Goal: Task Accomplishment & Management: Use online tool/utility

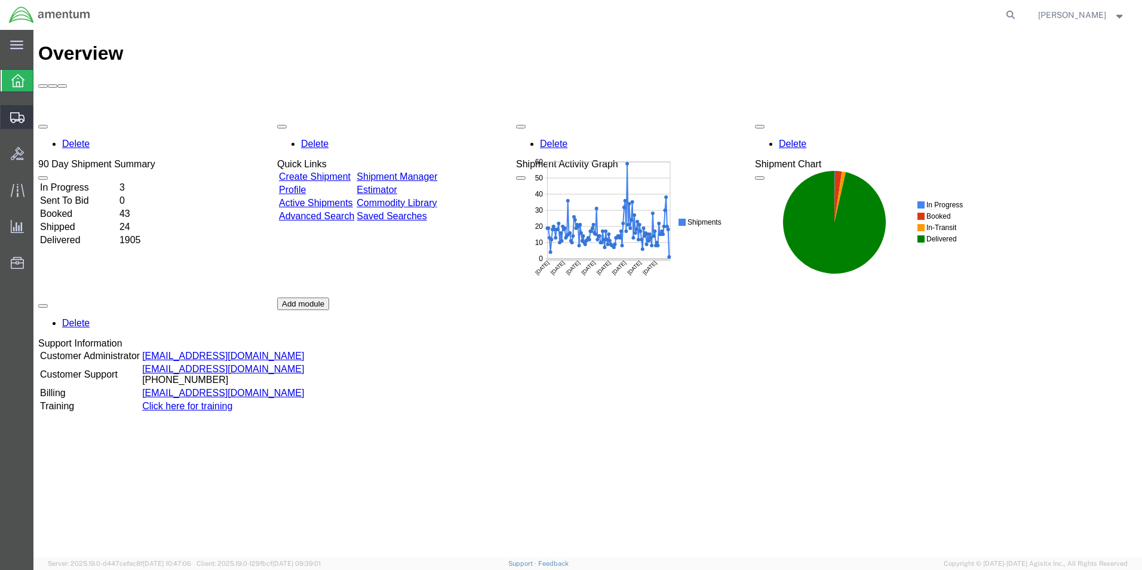
click at [0, 0] on span "Create from Template" at bounding box center [0, 0] width 0 height 0
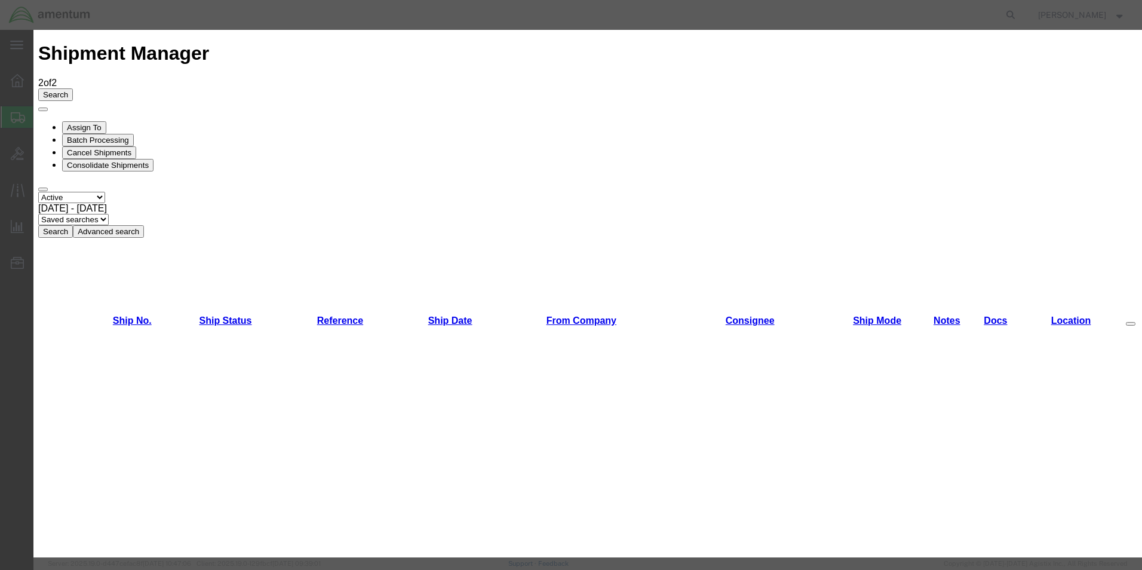
scroll to position [179, 0]
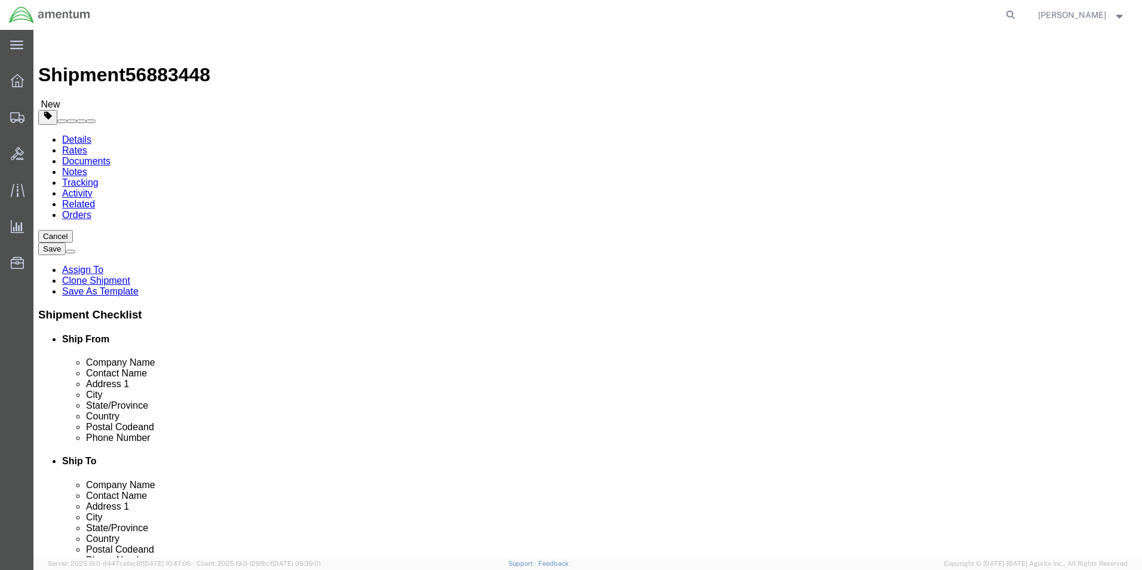
select select "49831"
select select "49947"
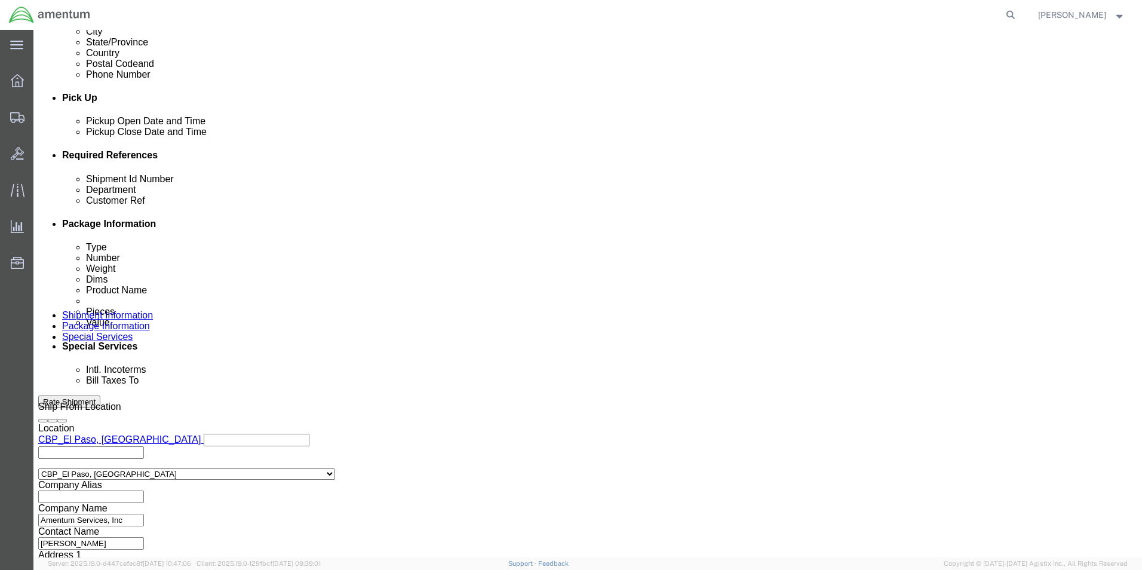
scroll to position [521, 0]
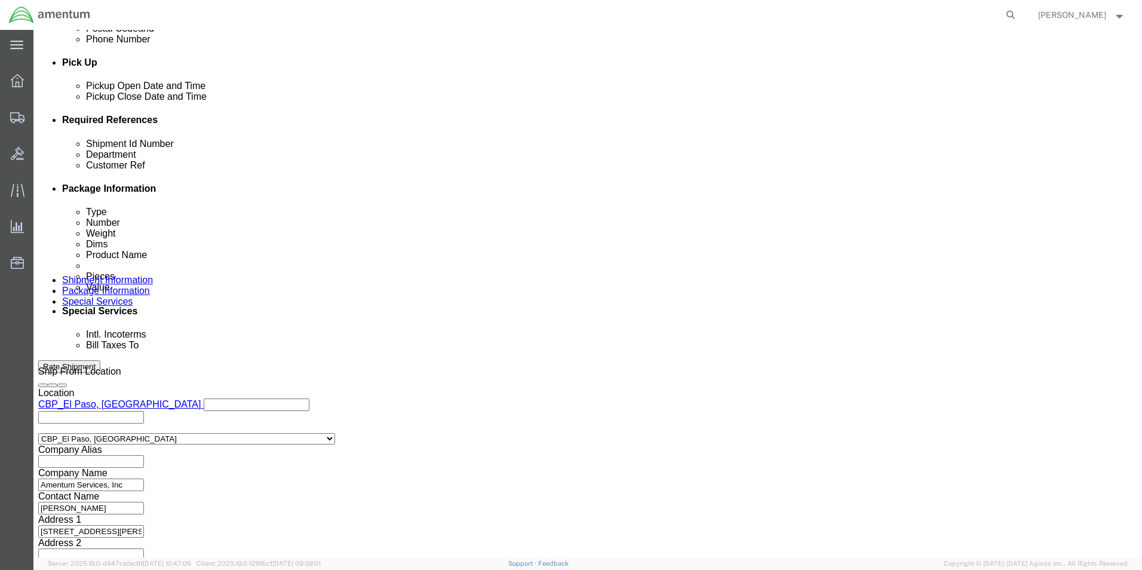
drag, startPoint x: 193, startPoint y: 216, endPoint x: 145, endPoint y: 224, distance: 49.1
click div "Shipment Id Number 327841"
type input "536-002409"
drag, startPoint x: 195, startPoint y: 235, endPoint x: 158, endPoint y: 240, distance: 37.3
click input "327841"
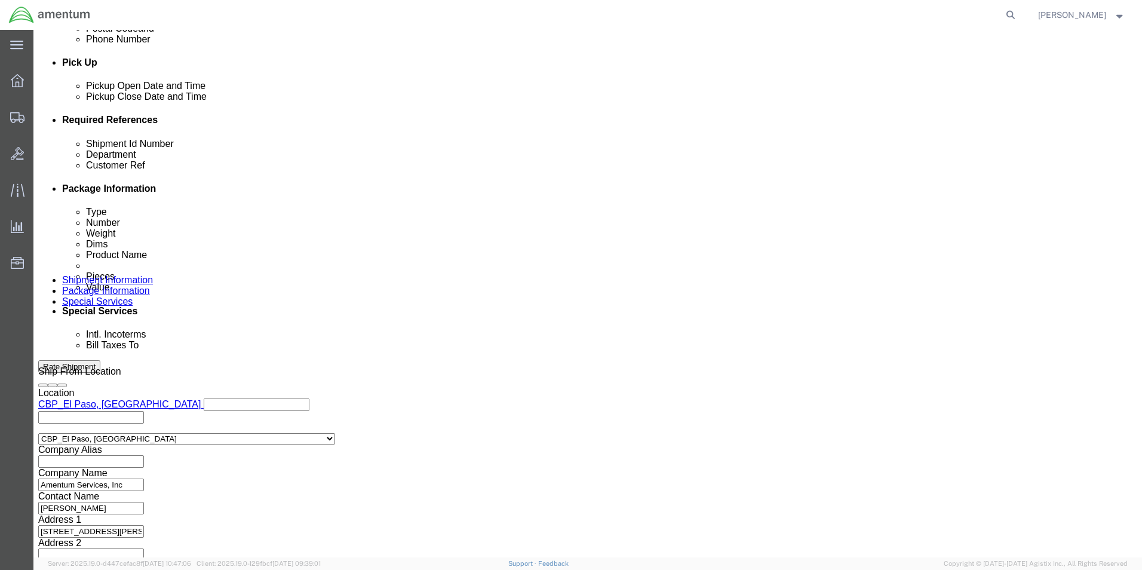
click input "5366-002409"
type input "536-002409"
click button "Continue"
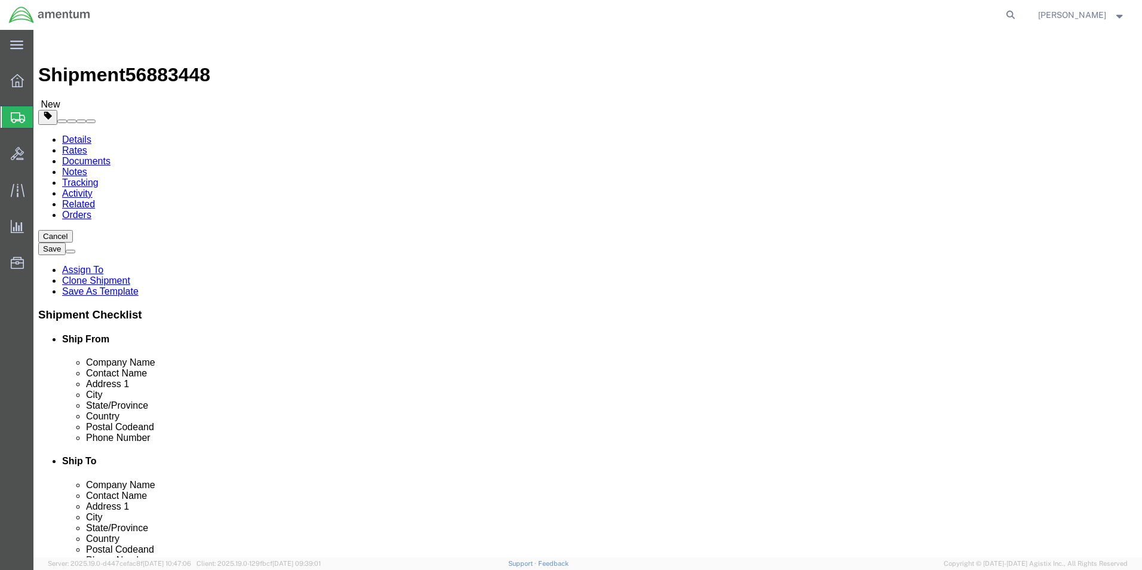
click div "Length 12.00 x Width 10.00 x Height 0.25 Select cm ft in"
type input "12"
type input "8"
drag, startPoint x: 194, startPoint y: 270, endPoint x: 159, endPoint y: 270, distance: 35.2
click div "1.00 Select kgs lbs"
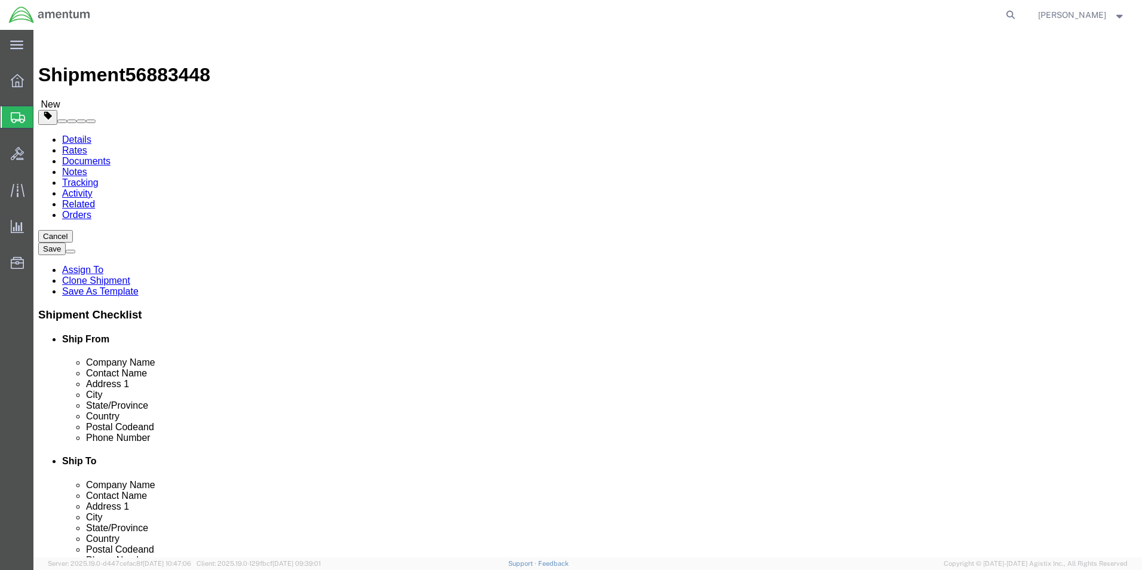
type input "7"
click div "Pieces: 100.00 Each Total value: 100.00 USD"
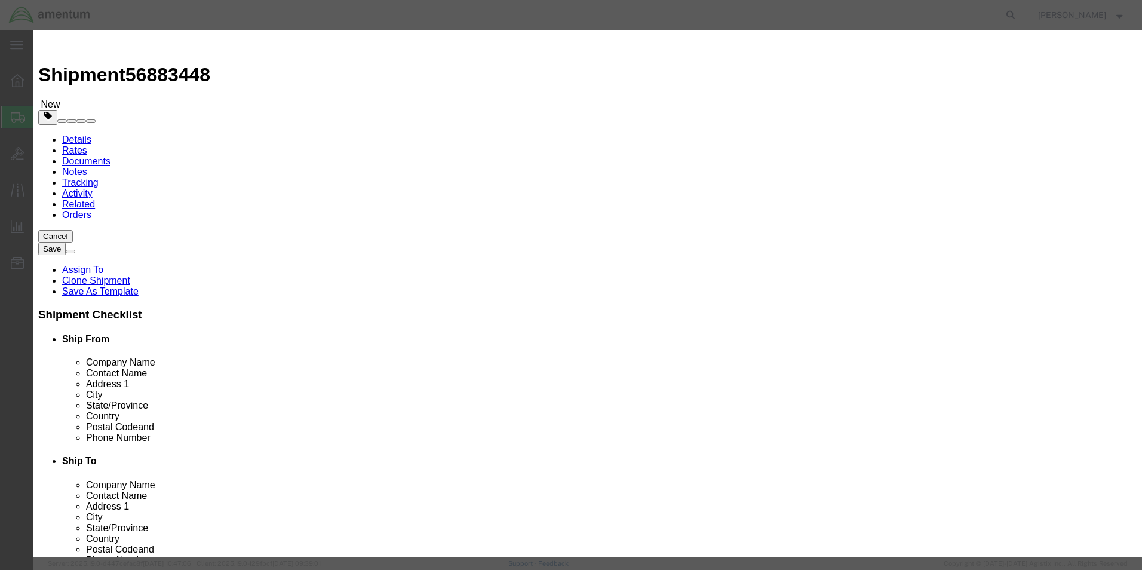
drag, startPoint x: 386, startPoint y: 113, endPoint x: 329, endPoint y: 118, distance: 57.6
click div "Pieces 100.00 Select Bag Barrels 100Board Feet Bottle Box Blister Pack Carats C…"
type input "9"
click textarea
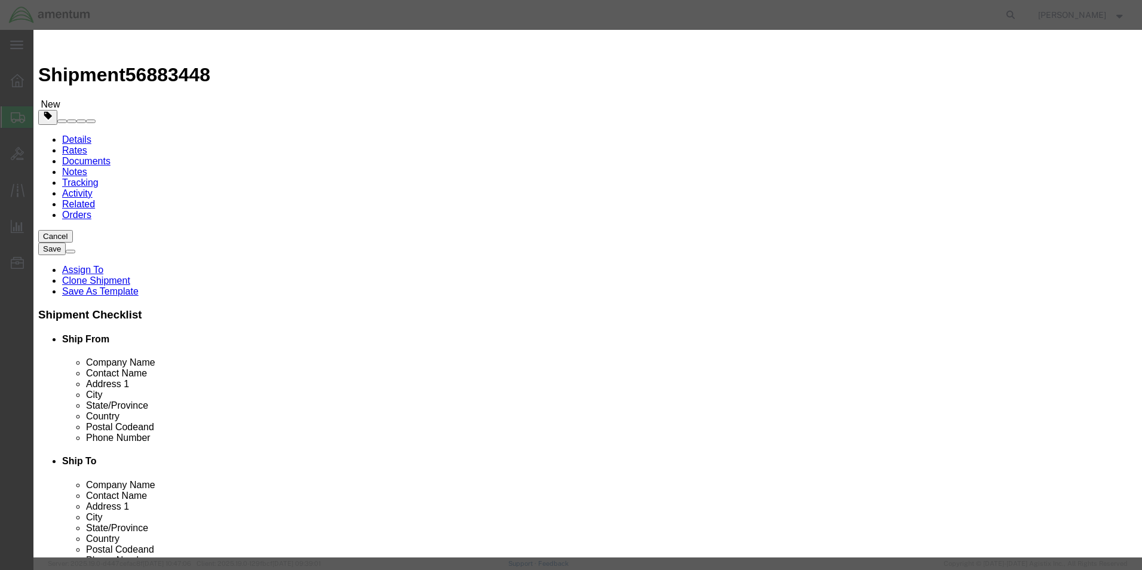
click input "9"
type input "100"
click button "Save & Close"
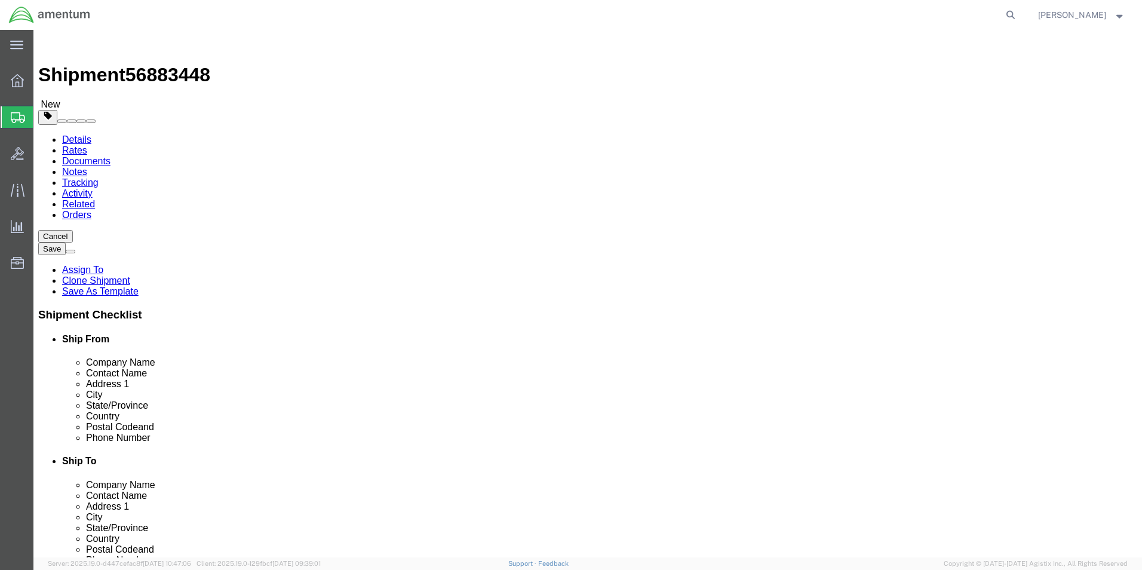
click button "Continue"
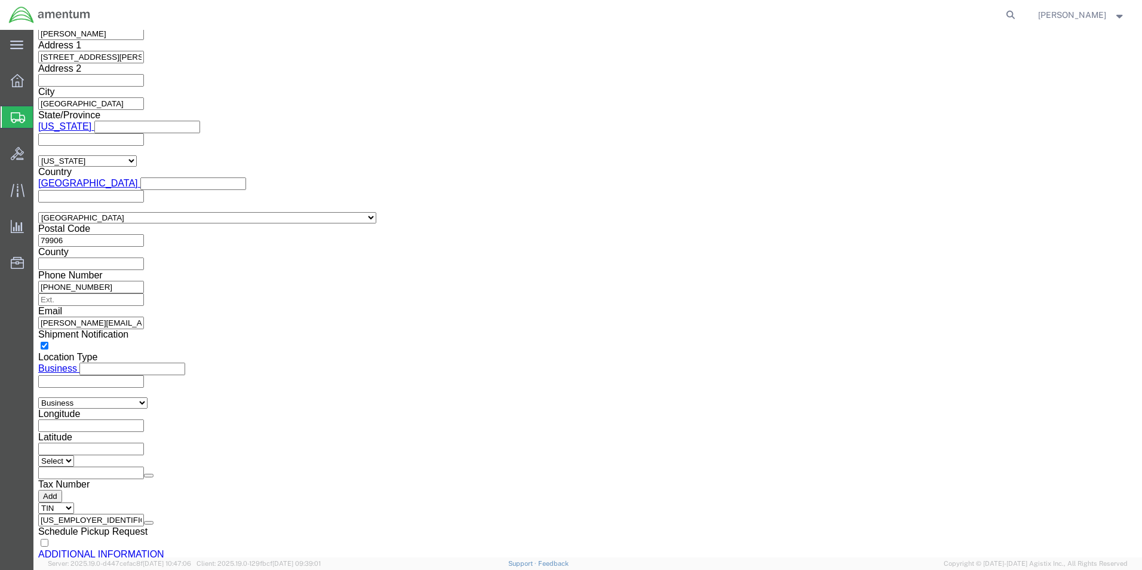
scroll to position [1095, 0]
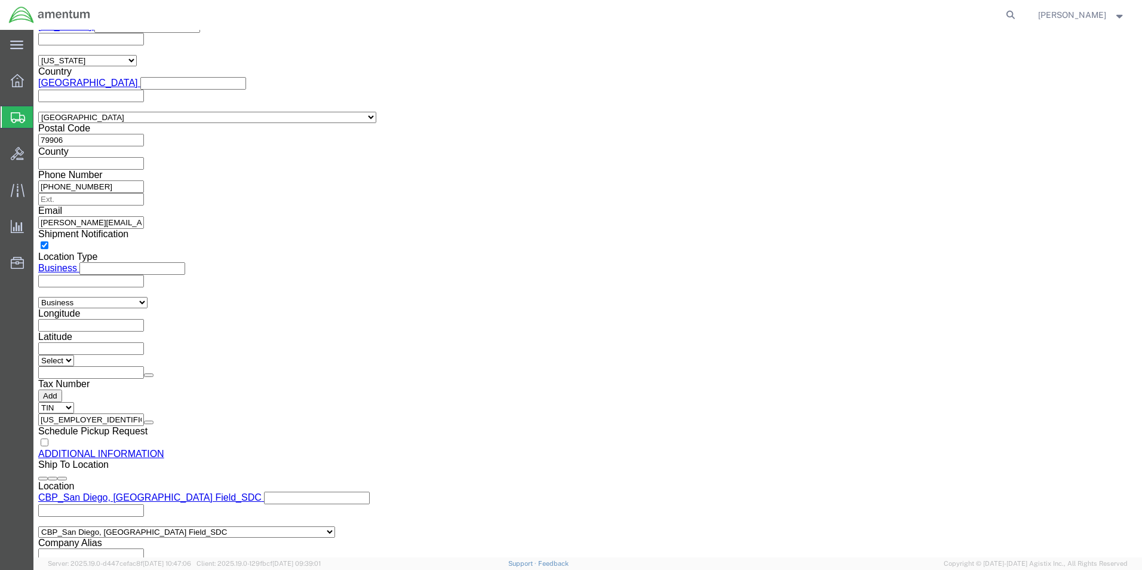
click button "Rate Shipment"
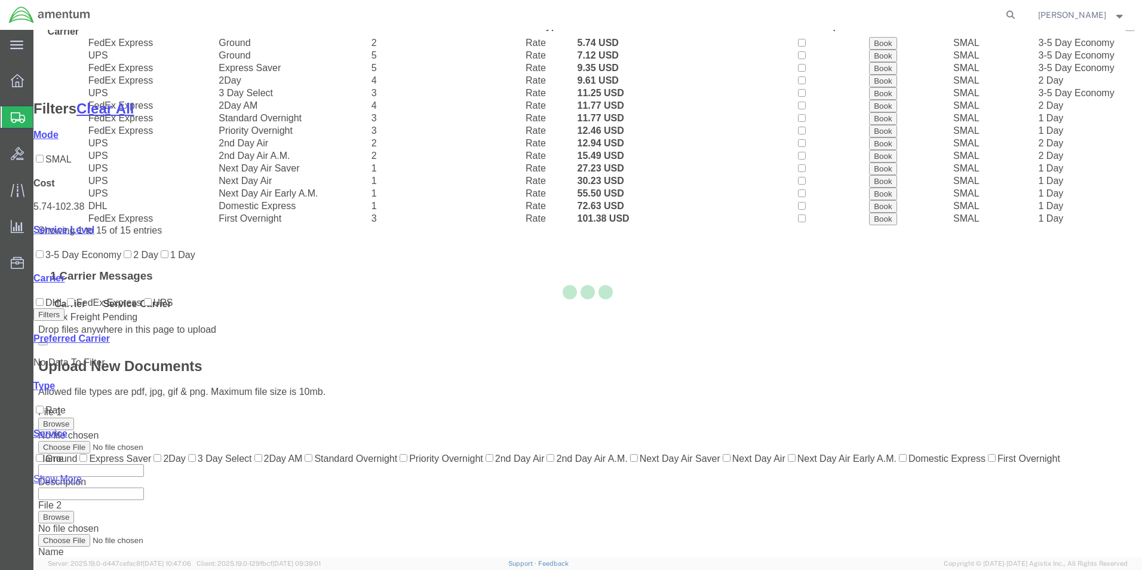
scroll to position [49, 0]
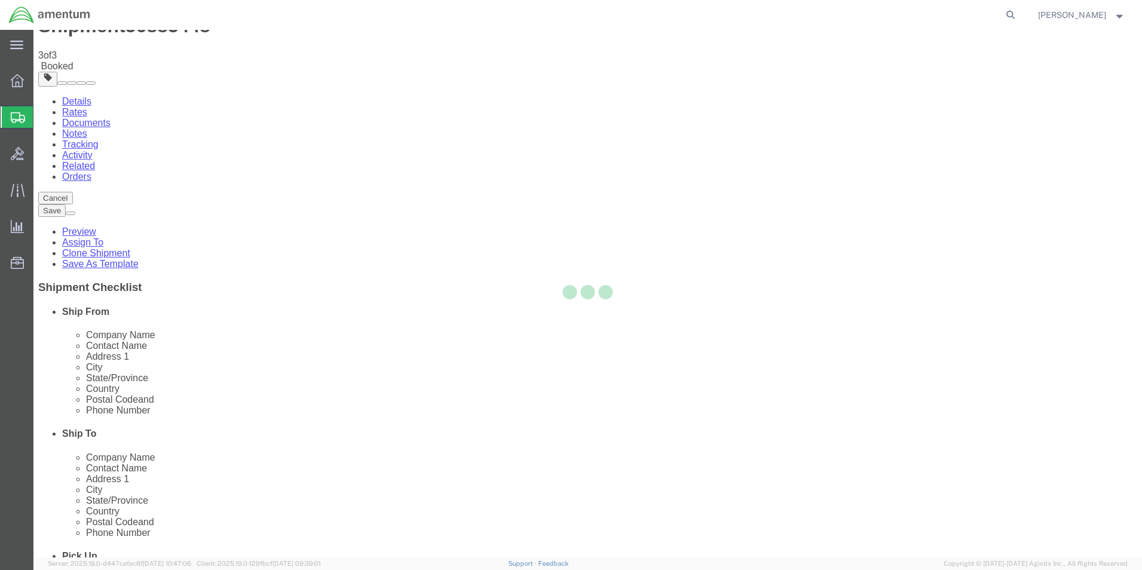
scroll to position [0, 0]
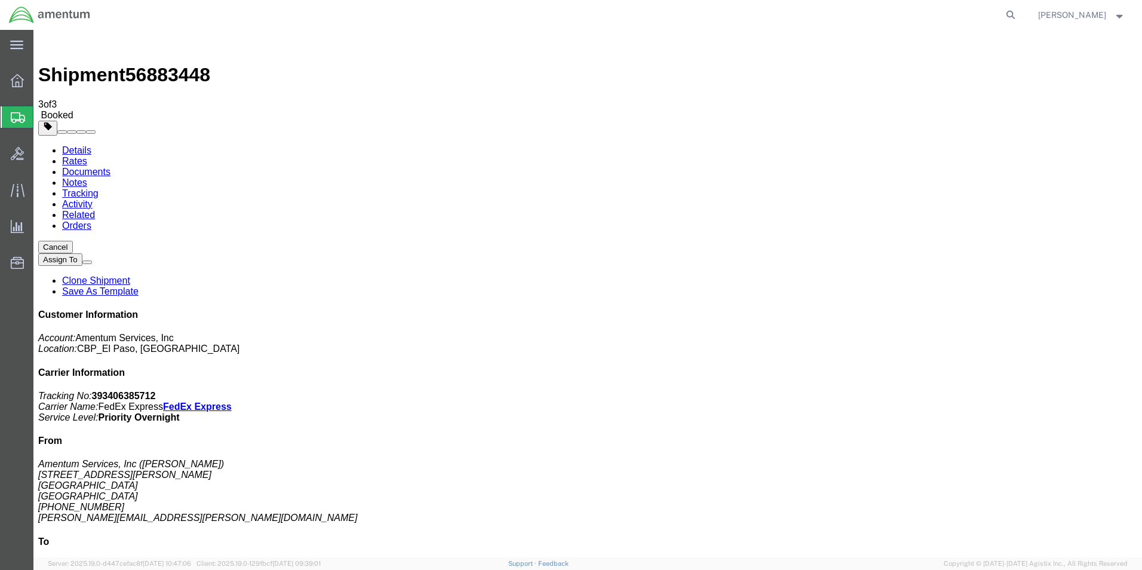
click at [20, 109] on div at bounding box center [17, 117] width 33 height 22
click at [0, 0] on span "Create from Template" at bounding box center [0, 0] width 0 height 0
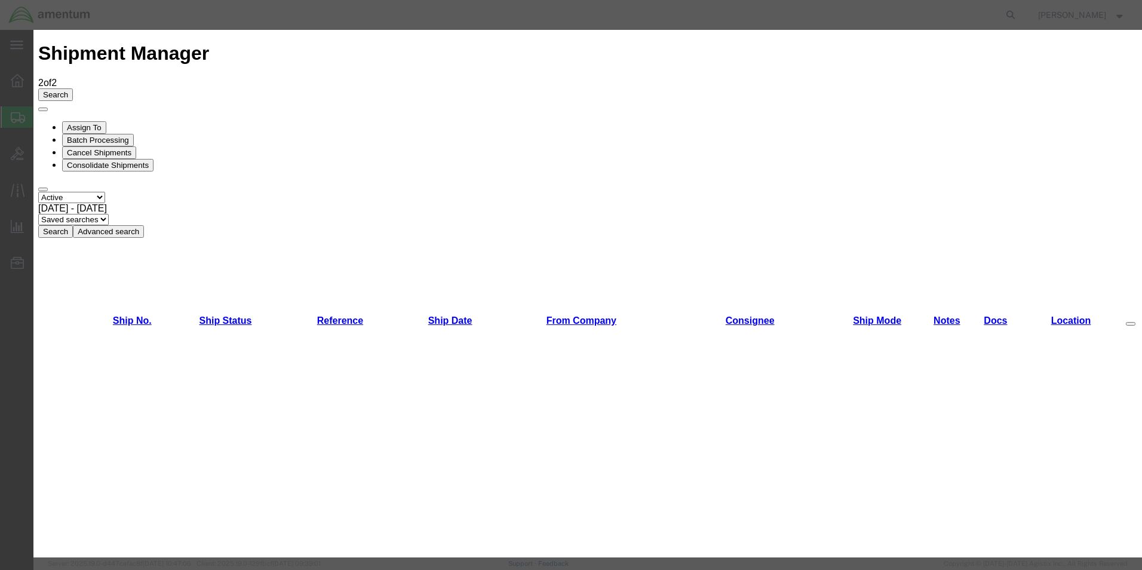
scroll to position [60, 0]
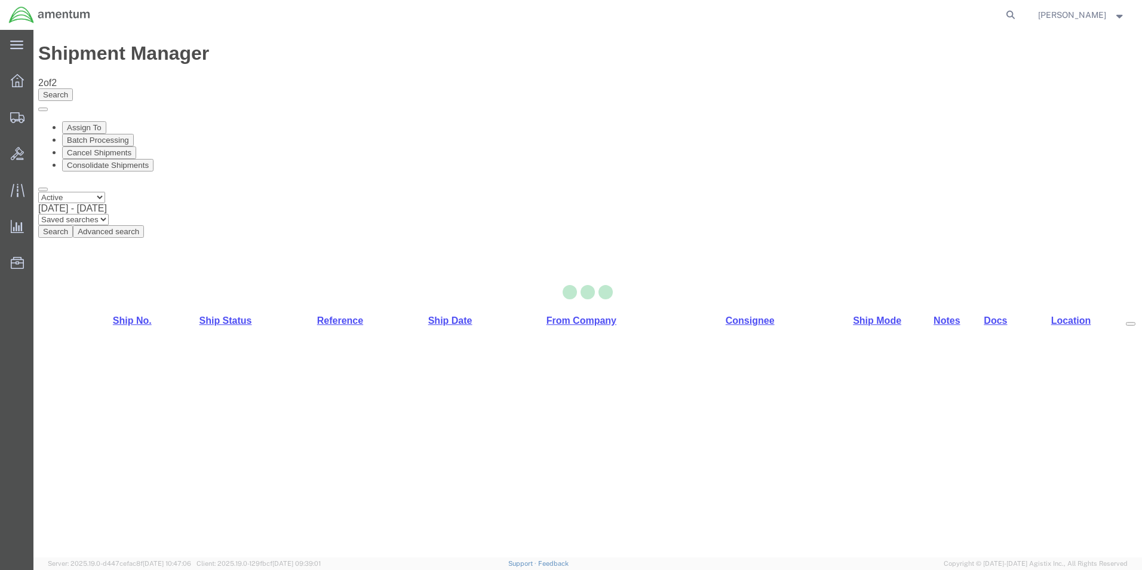
select select "49831"
select select "49947"
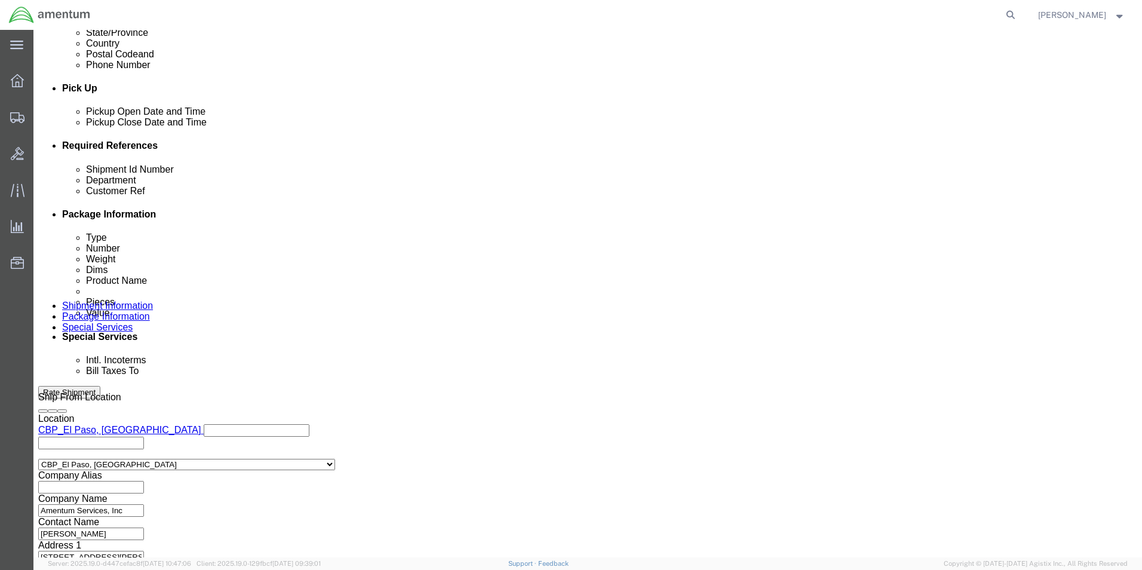
scroll to position [521, 0]
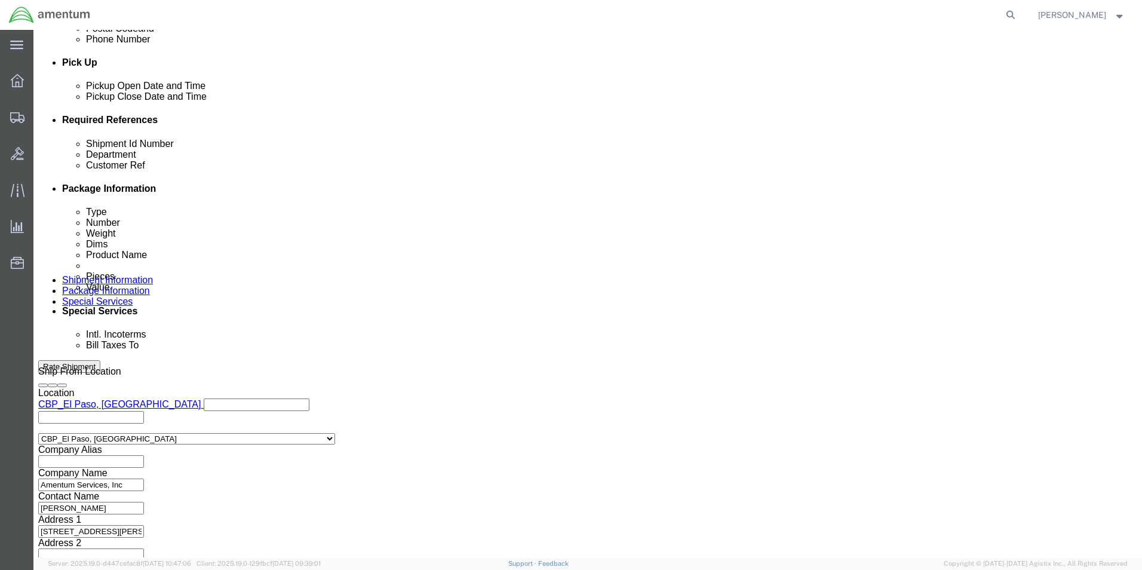
drag, startPoint x: 201, startPoint y: 212, endPoint x: 152, endPoint y: 211, distance: 48.4
click input "327841"
type input "536-002401"
drag, startPoint x: 154, startPoint y: 231, endPoint x: 148, endPoint y: 235, distance: 7.0
click div "Customer Ref 327841"
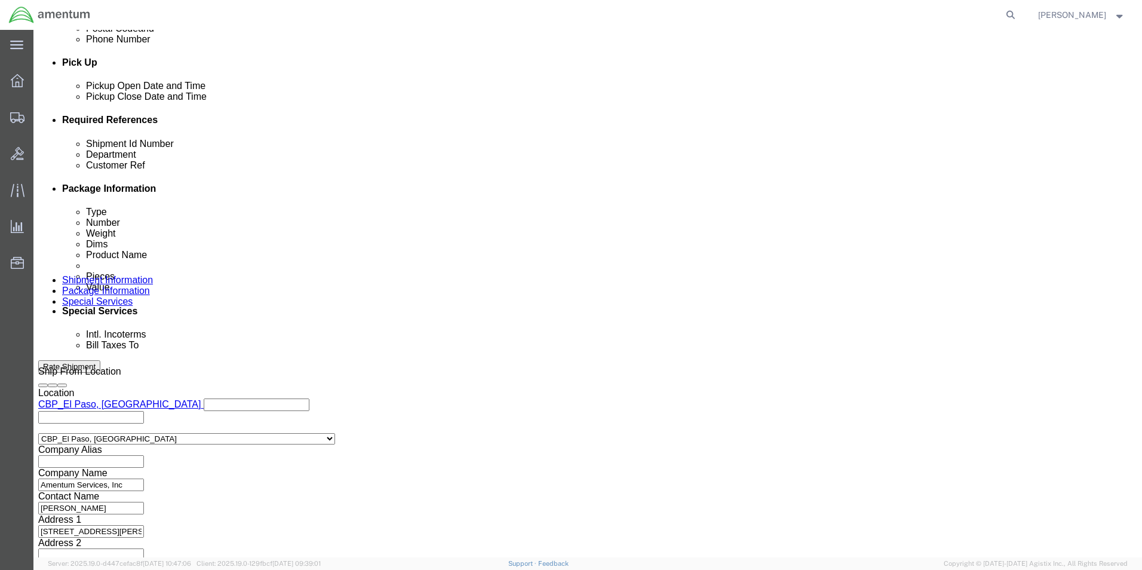
type input "536-002401"
click button "Continue"
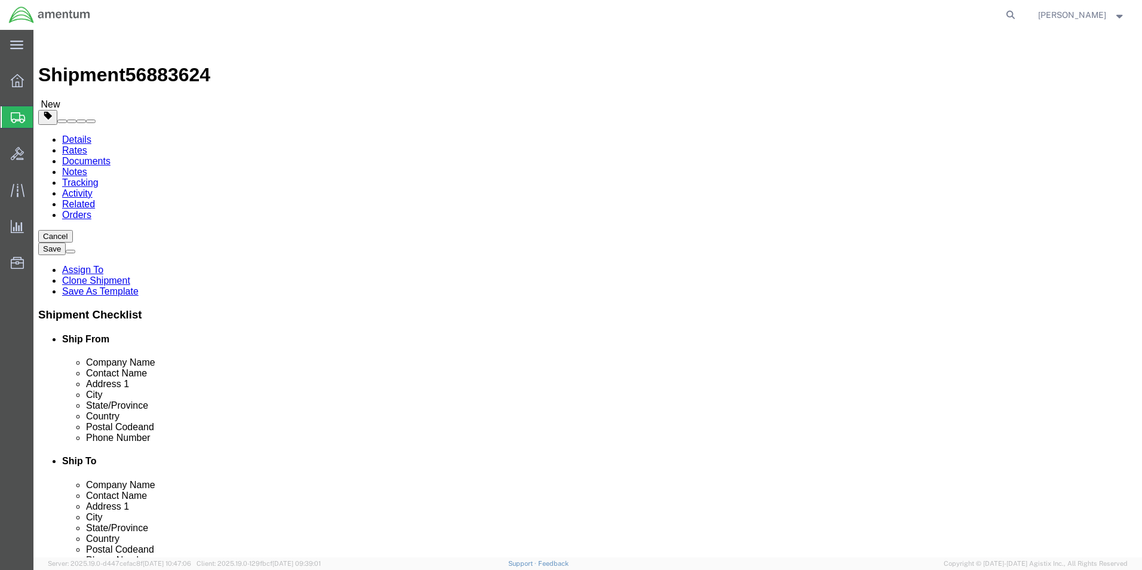
drag, startPoint x: 251, startPoint y: 254, endPoint x: 220, endPoint y: 254, distance: 31.1
click div "Length 12.00 x Width 10.00 x Height 0.25 Select cm ft in"
type input "12"
type input "08"
drag, startPoint x: 186, startPoint y: 278, endPoint x: 162, endPoint y: 277, distance: 24.5
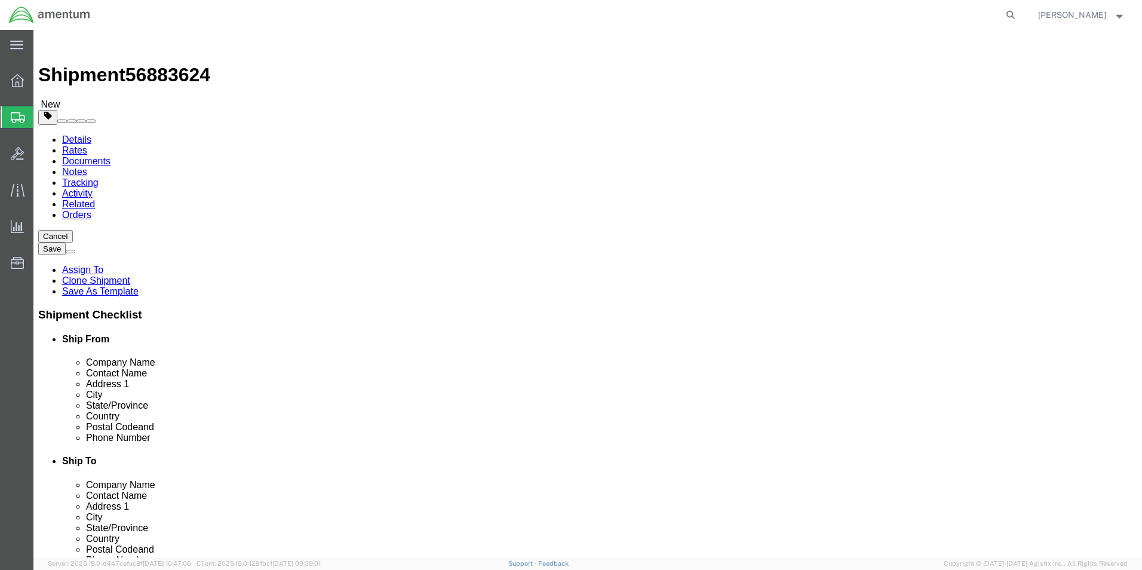
click input "1.00"
type input "9"
click div "Pieces: 100.00 Each Total value: 100.00 USD"
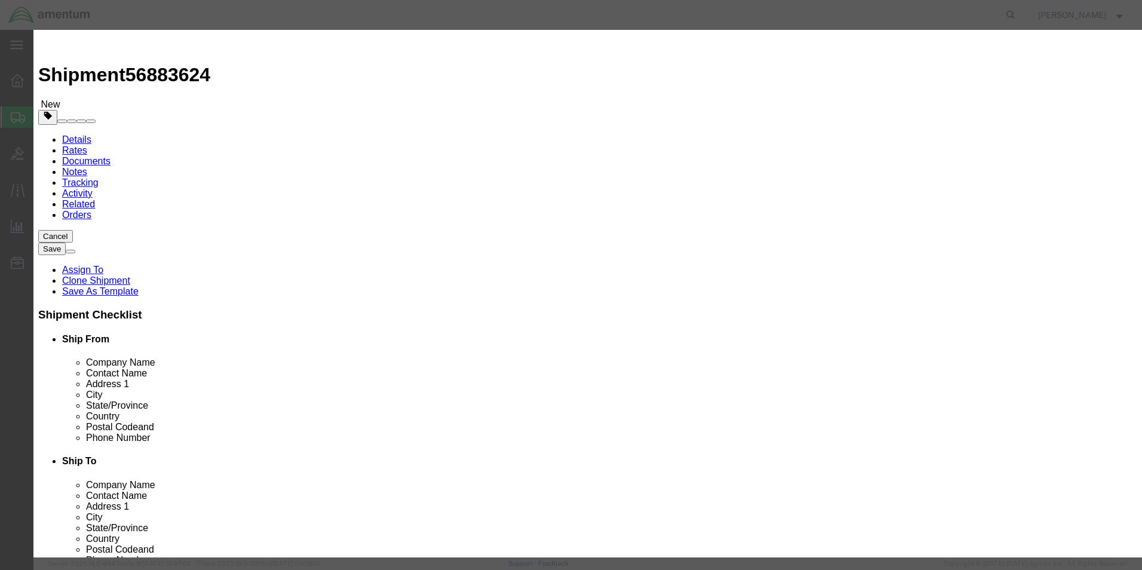
drag, startPoint x: 400, startPoint y: 113, endPoint x: 278, endPoint y: 129, distance: 122.9
click div "Product Name AIRCRAFT PARTS Pieces 100.00 Select Bag Barrels 100Board Feet Bott…"
type input "2"
click input "2"
type input "200"
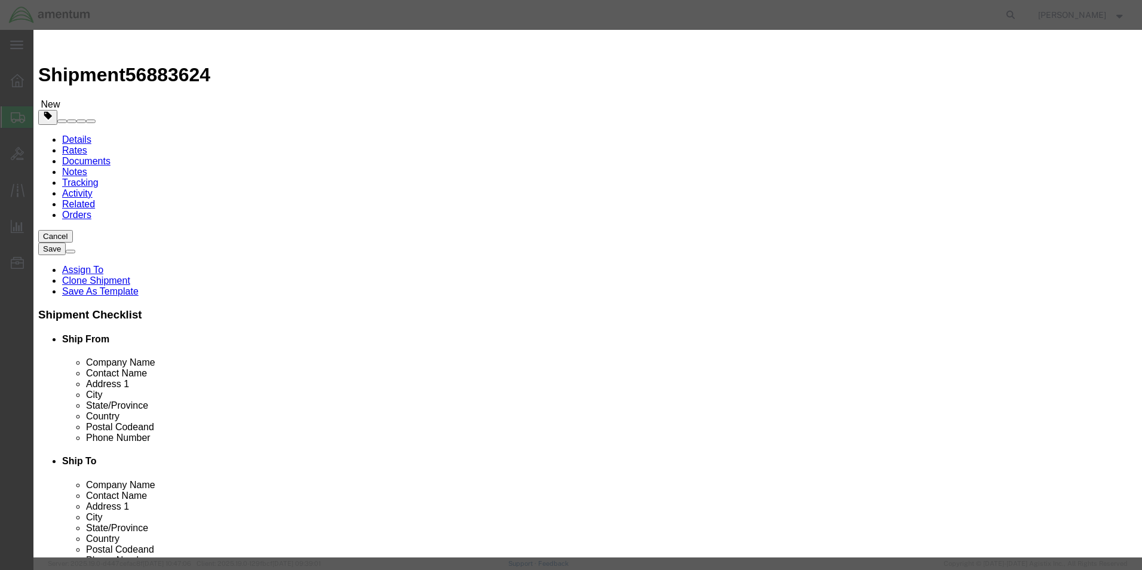
click h3 "Edit content"
click button "Save & Close"
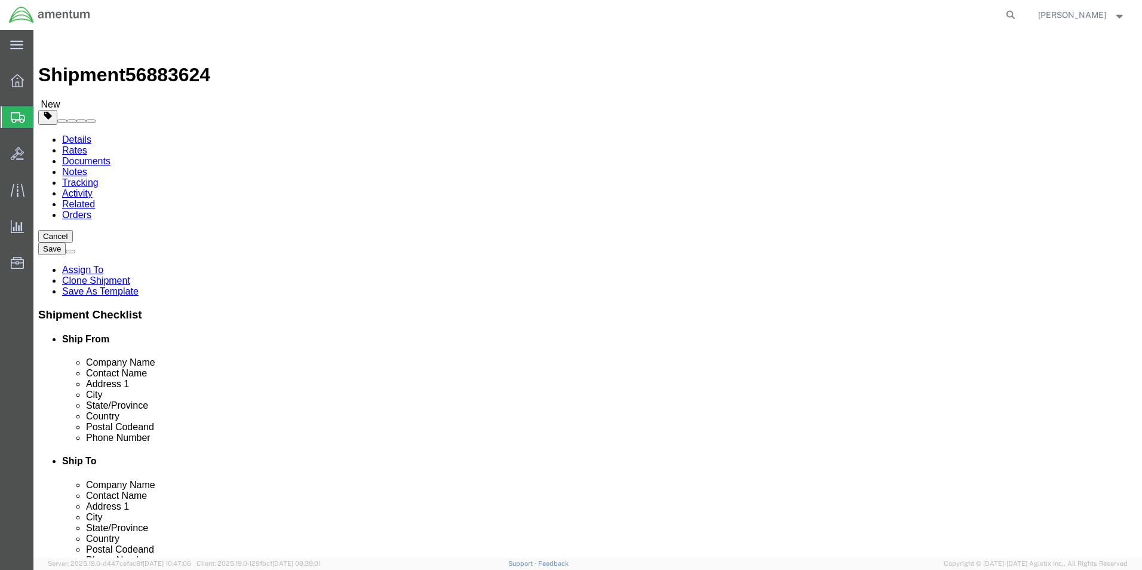
click button "Continue"
click button "Rate Shipment"
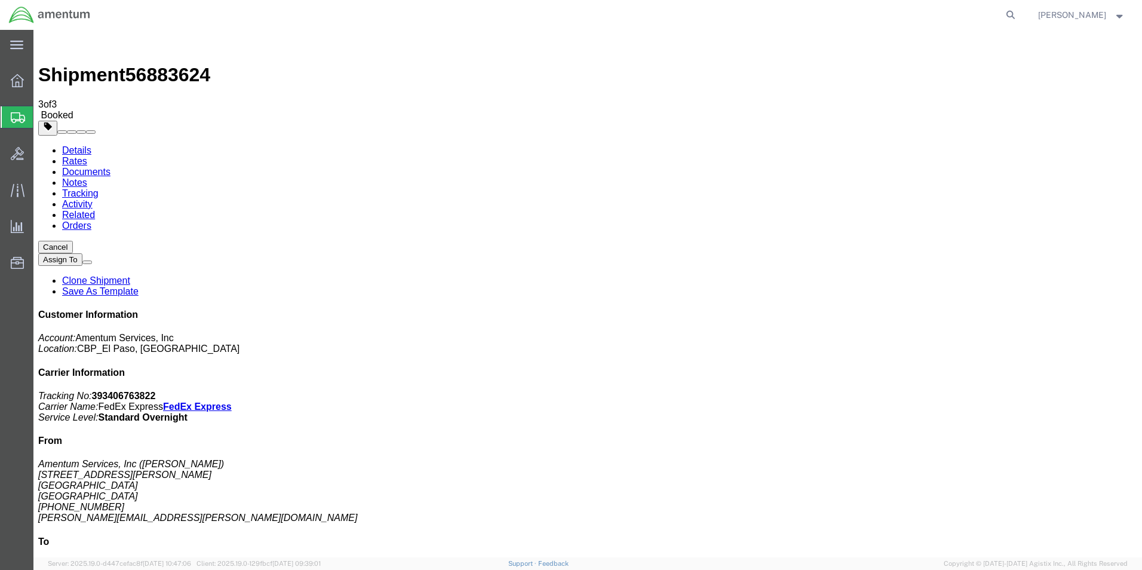
click at [24, 116] on icon at bounding box center [18, 117] width 14 height 11
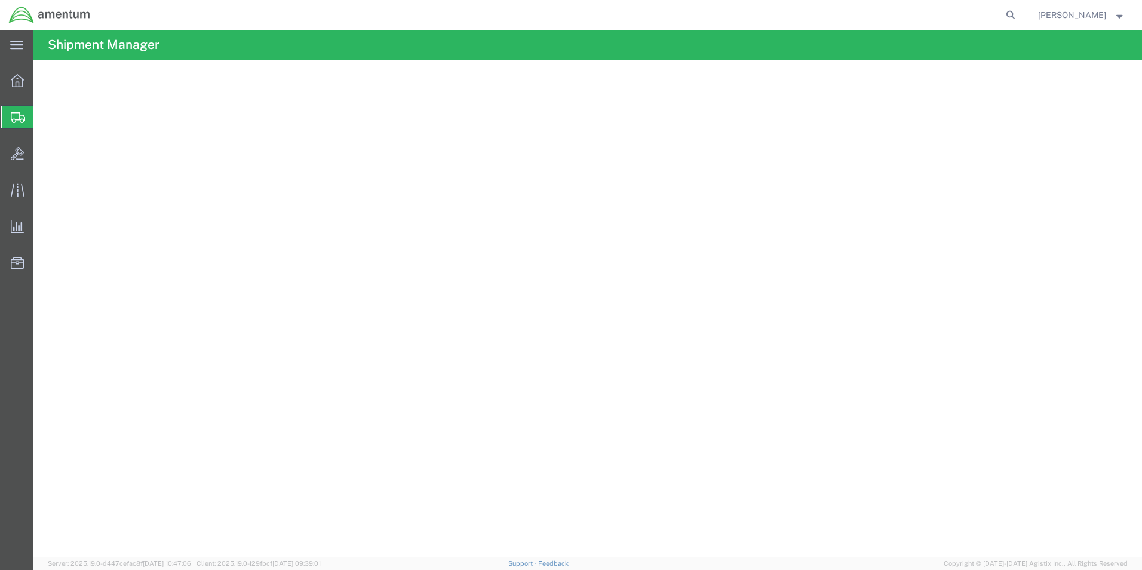
click at [0, 0] on span "Create from Template" at bounding box center [0, 0] width 0 height 0
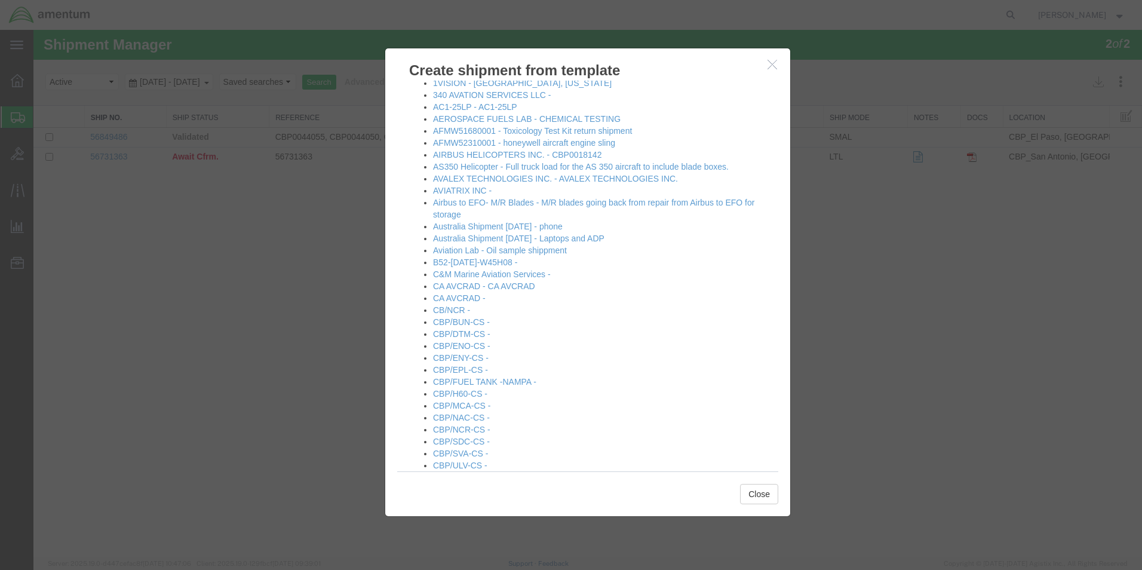
scroll to position [60, 0]
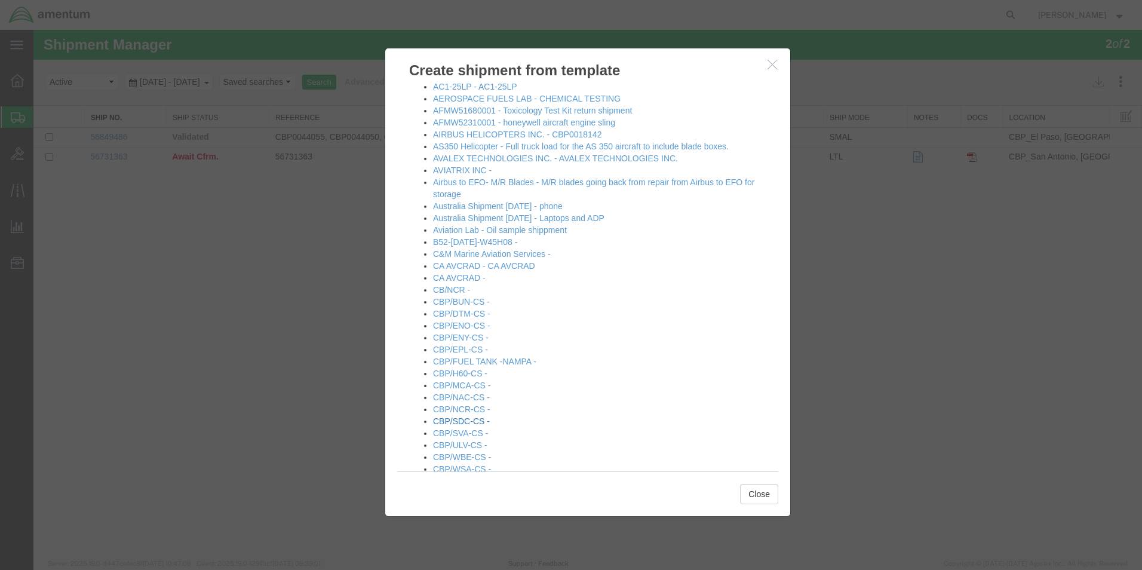
click at [475, 422] on link "CBP/SDC-CS -" at bounding box center [461, 421] width 57 height 10
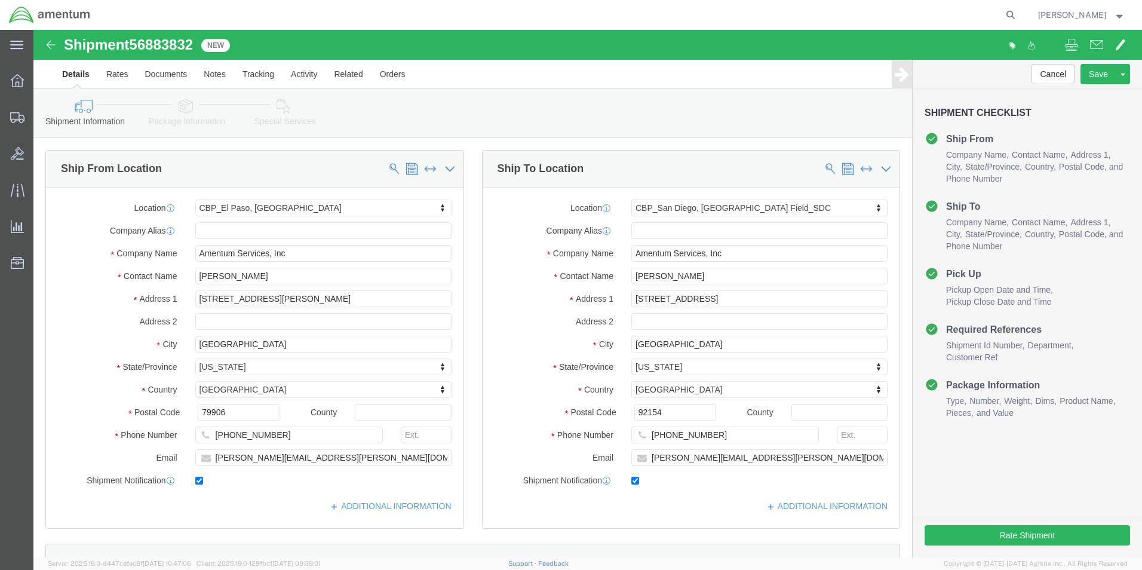
select select "49831"
select select "49947"
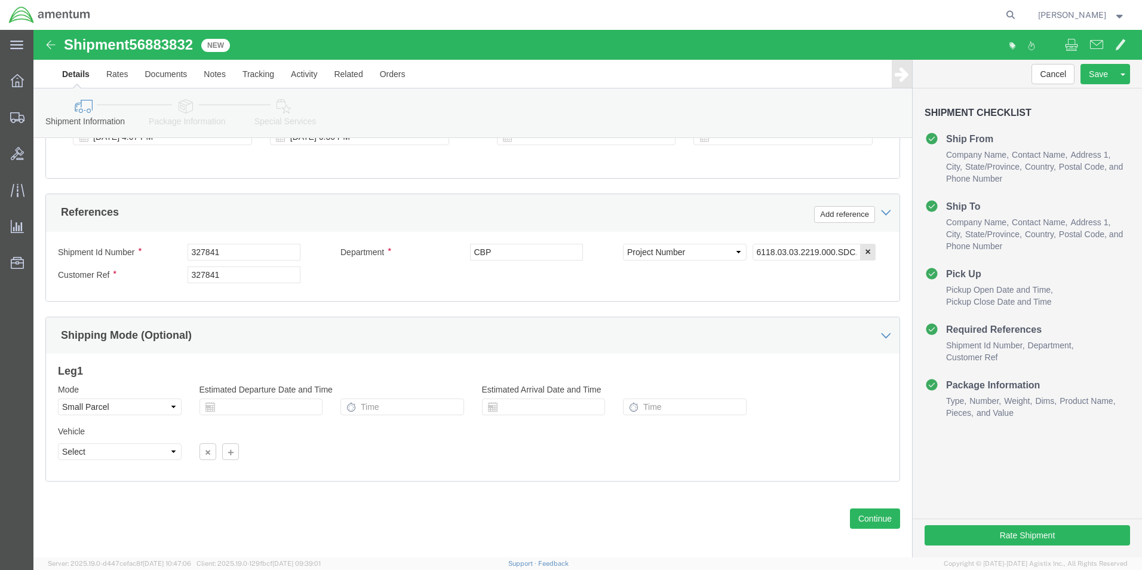
scroll to position [521, 0]
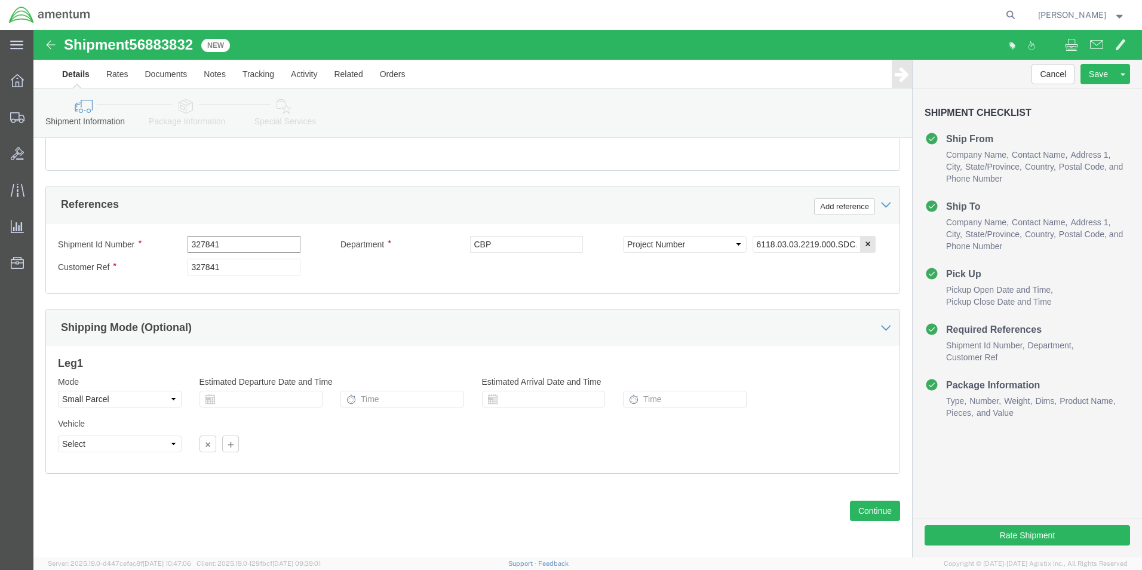
drag, startPoint x: 207, startPoint y: 214, endPoint x: 140, endPoint y: 214, distance: 66.9
click div "Shipment Id Number 327841"
type input "536-00239"
drag, startPoint x: 195, startPoint y: 241, endPoint x: 125, endPoint y: 252, distance: 70.2
click div "Shipment Id Number 536-00239 Department CBP Select Account Type Activity ID Air…"
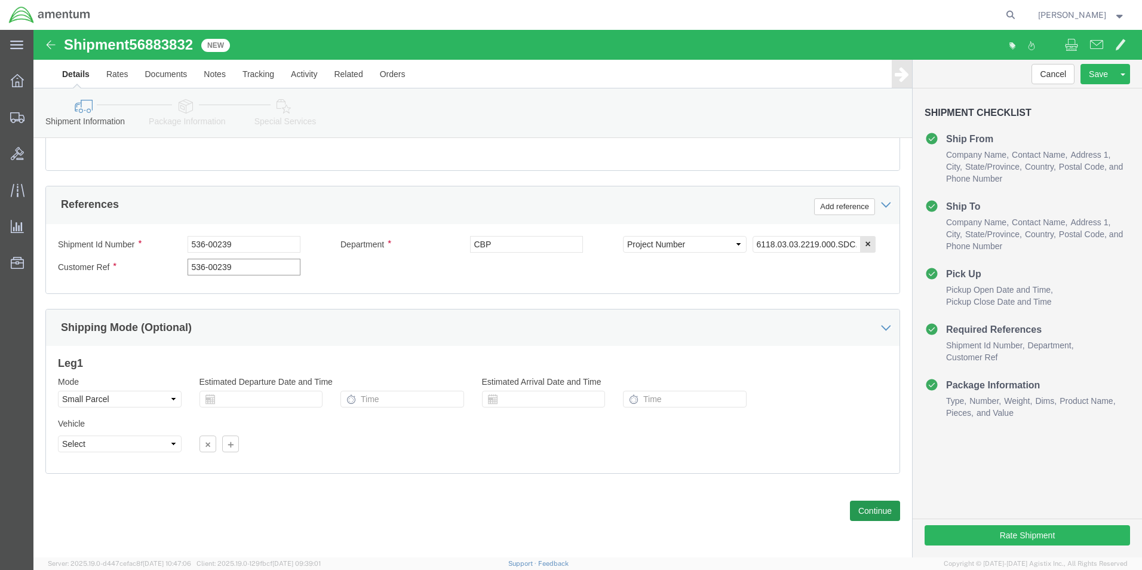
type input "536-00239"
click button "Continue"
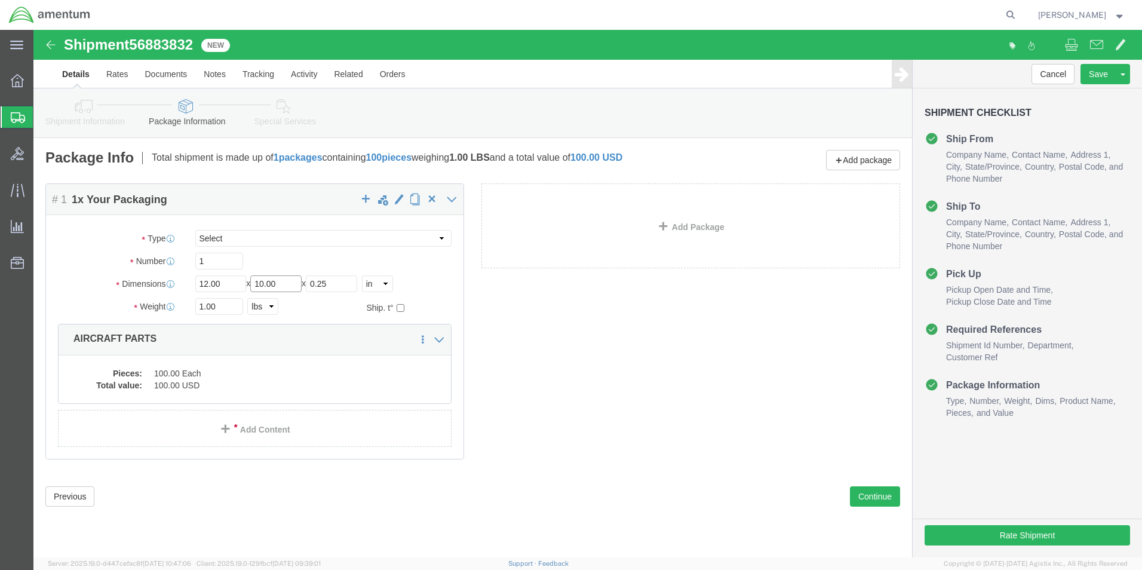
drag, startPoint x: 252, startPoint y: 252, endPoint x: 197, endPoint y: 254, distance: 55.0
click div "Length 12.00 x Width 10.00 x Height 0.25 Select cm ft in"
drag, startPoint x: 170, startPoint y: 251, endPoint x: 124, endPoint y: 259, distance: 47.1
click div "Dimensions Length 12.00 x Width 10.00 x Height 0.25 Select cm ft in"
type input "18"
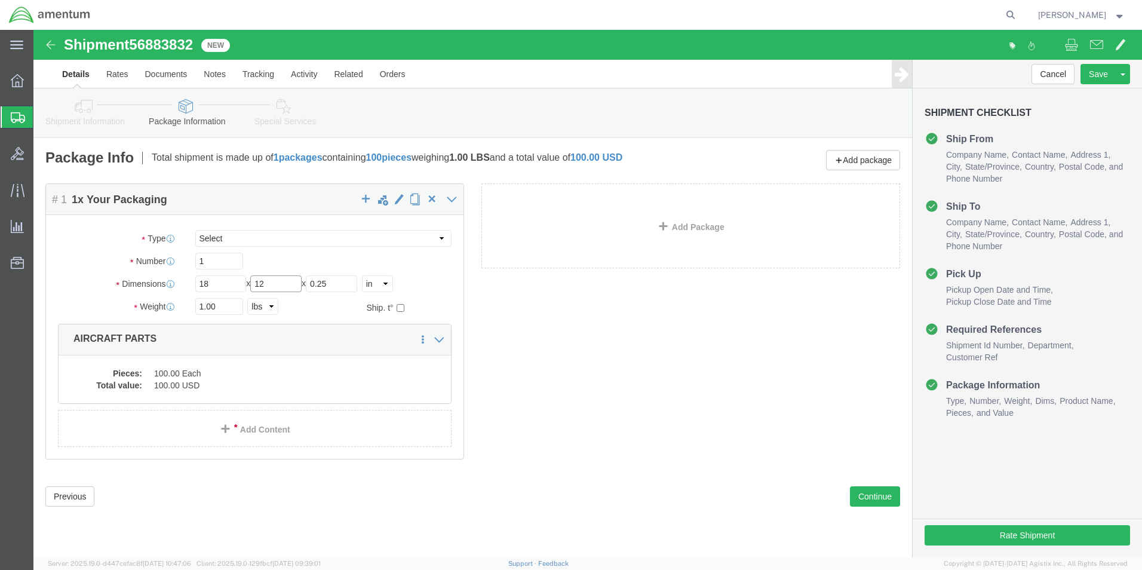
type input "12"
drag, startPoint x: 160, startPoint y: 279, endPoint x: 142, endPoint y: 283, distance: 19.0
click div "Weight 1.00 Select kgs lbs Ship. t°"
type input "23"
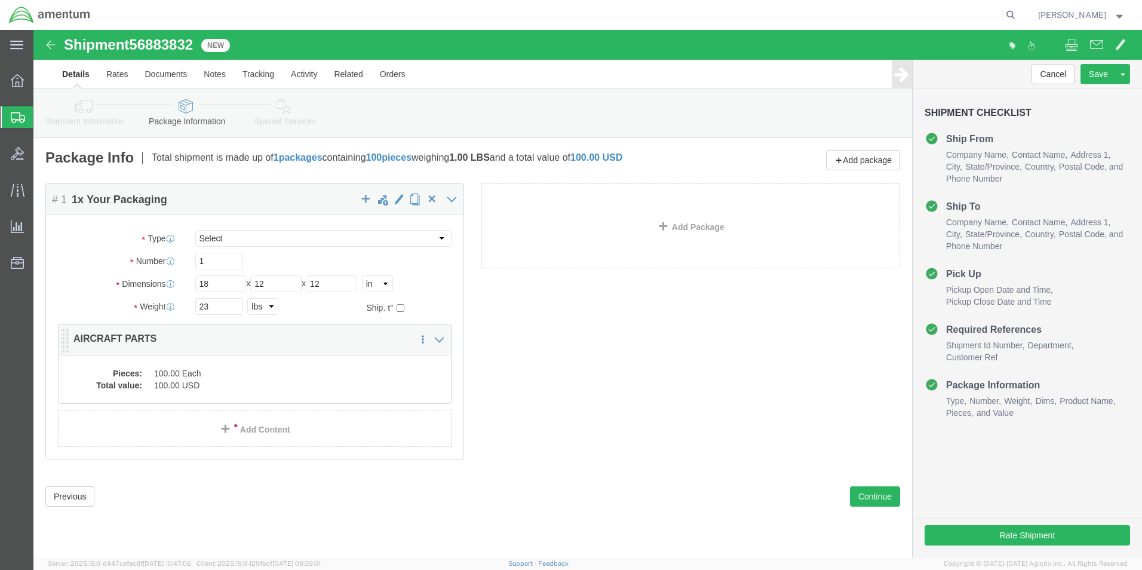
click div "Package Content # 1 1 x Your Packaging Package Type Select Bale(s) Basket(s) Bo…"
click div "Pieces: 100.00 Each Total value: 100.00 USD"
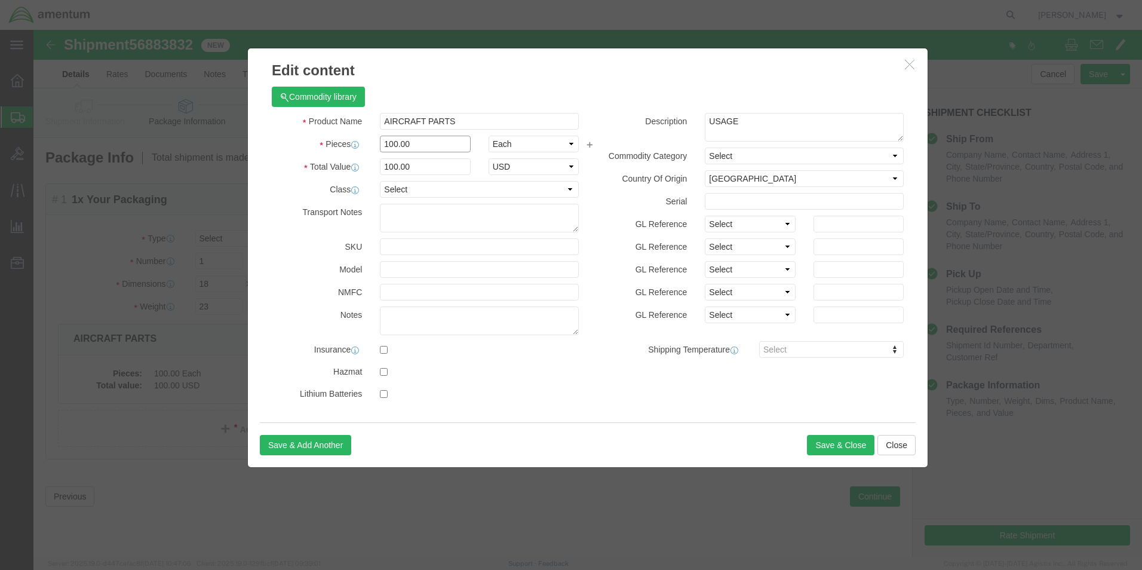
drag, startPoint x: 377, startPoint y: 116, endPoint x: 323, endPoint y: 119, distance: 53.8
click div "Pieces 100.00 Select Bag Barrels 100Board Feet Bottle Box Blister Pack Carats C…"
type input "1"
click div "1"
click input "1"
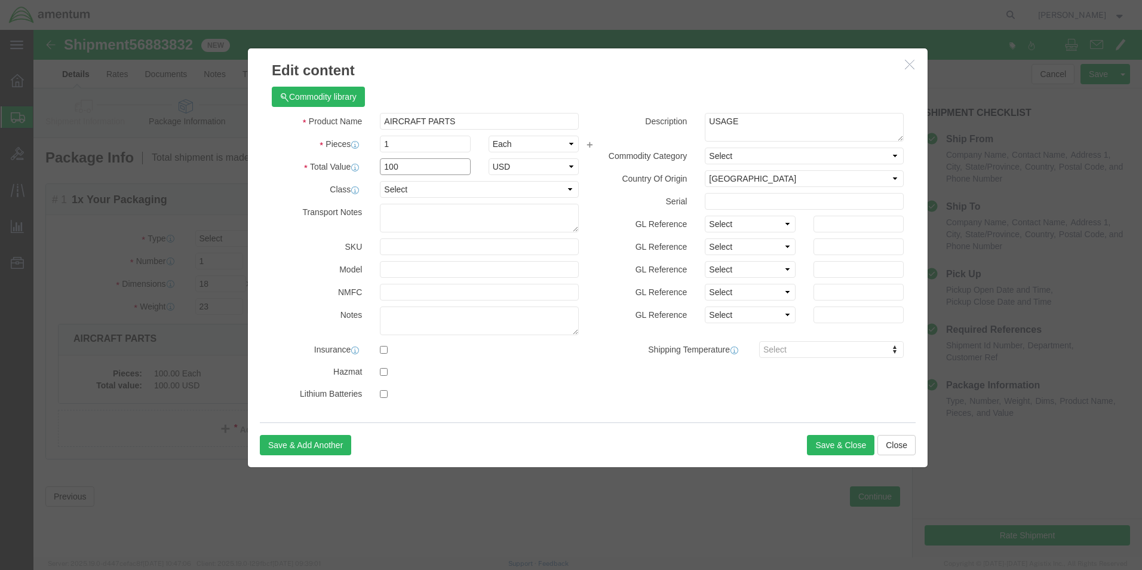
type input "100"
drag, startPoint x: 719, startPoint y: 93, endPoint x: 648, endPoint y: 82, distance: 71.9
click div "Commodity library Product Name AIRCRAFT PARTS Pieces 1 Select Bag Barrels 100Bo…"
type textarea "s"
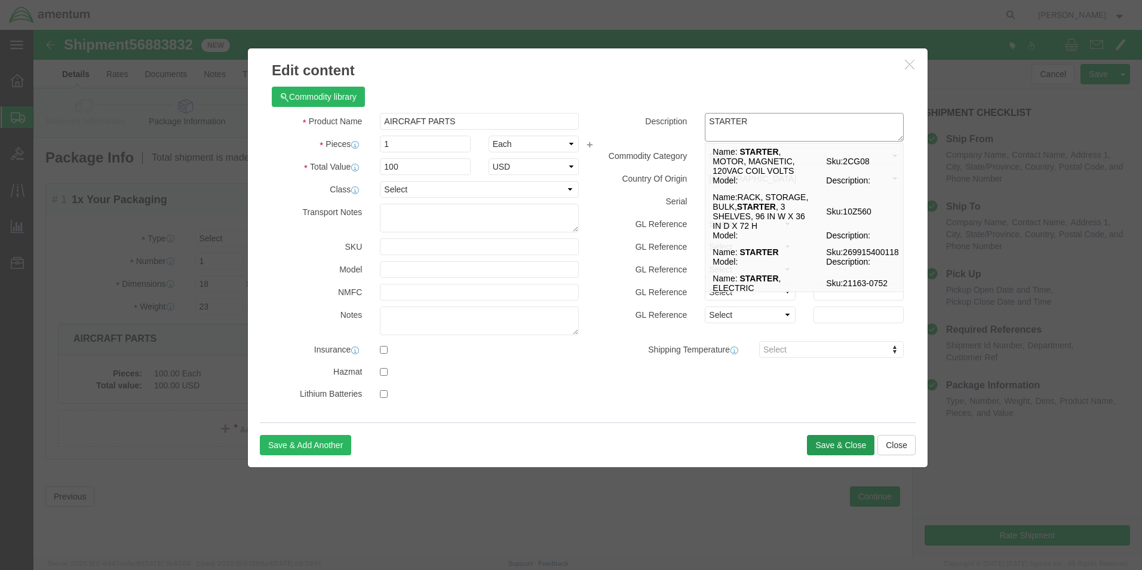
type textarea "STARTER"
click button "Save & Close"
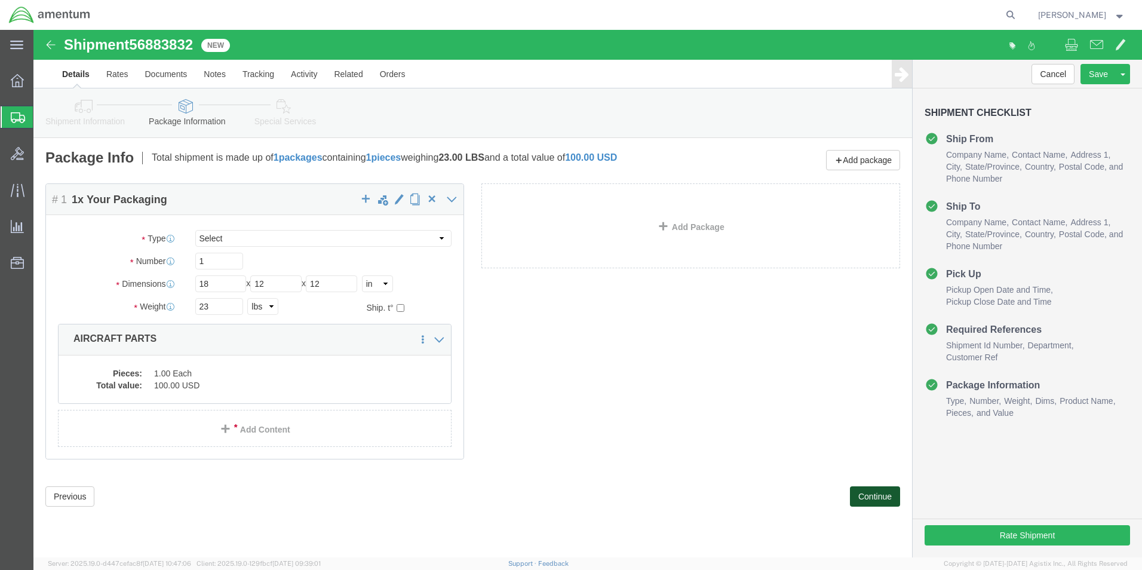
click button "Continue"
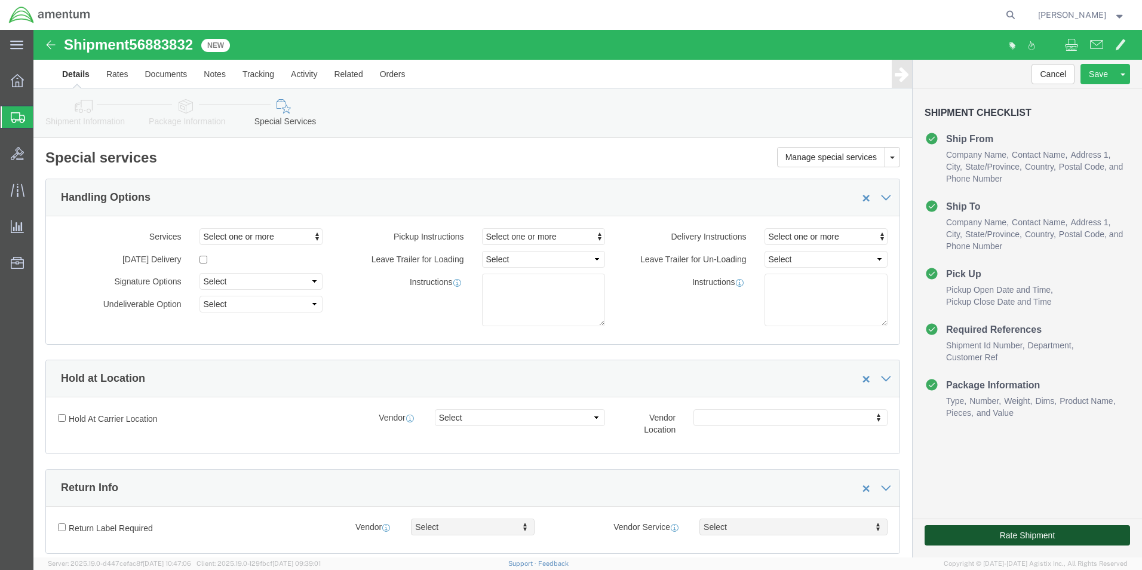
click button "Rate Shipment"
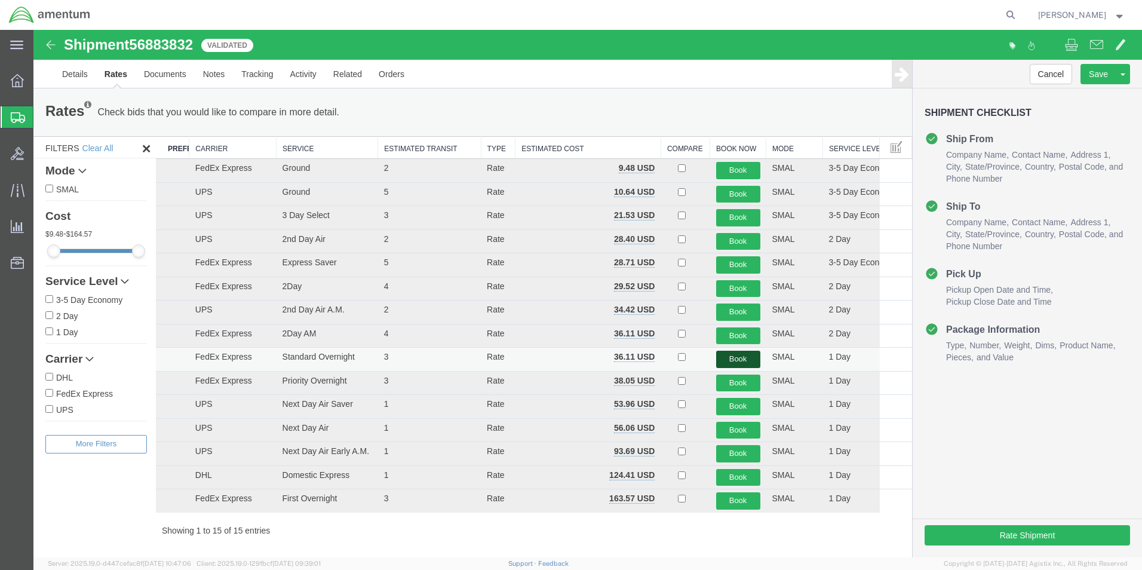
click at [736, 360] on button "Book" at bounding box center [738, 359] width 44 height 17
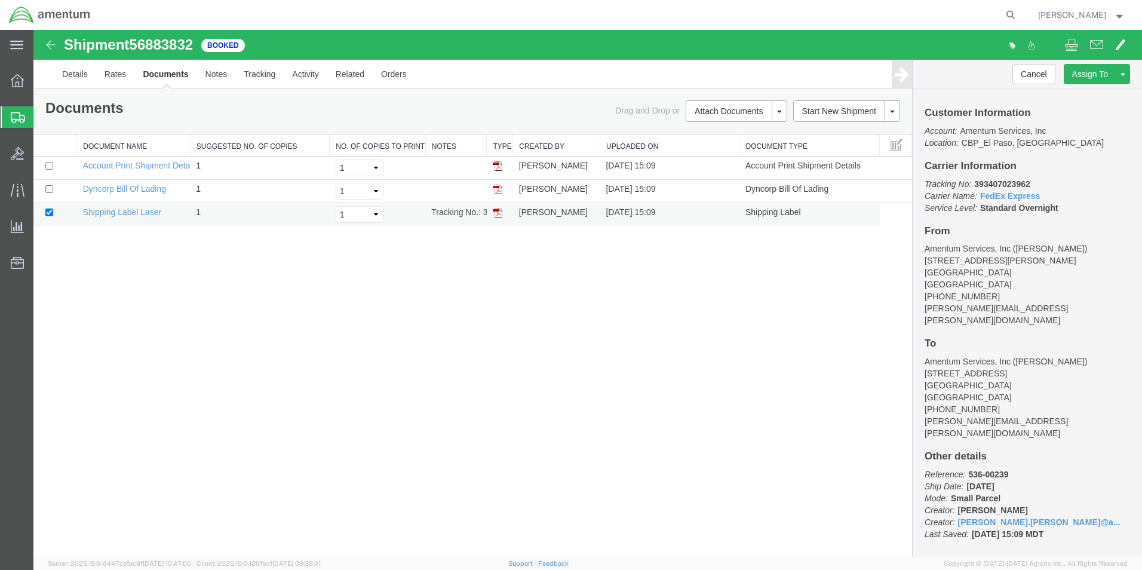
click at [499, 218] on td at bounding box center [500, 214] width 26 height 23
click at [496, 213] on img at bounding box center [498, 213] width 10 height 10
click at [10, 116] on div at bounding box center [17, 117] width 33 height 22
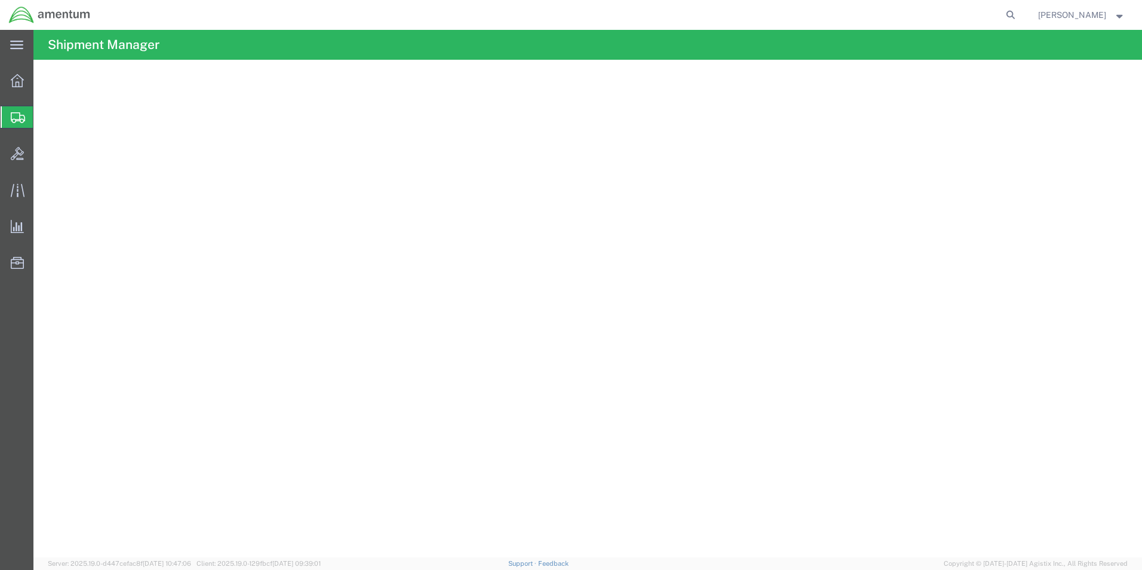
click at [0, 0] on span "Create from Template" at bounding box center [0, 0] width 0 height 0
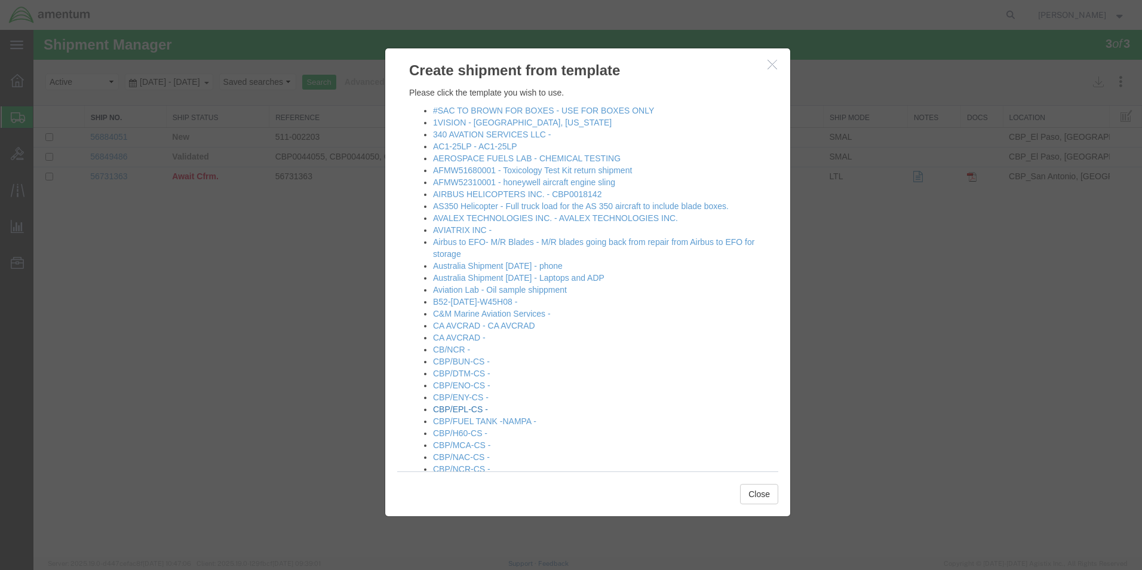
click at [458, 406] on link "CBP/EPL-CS -" at bounding box center [460, 409] width 55 height 10
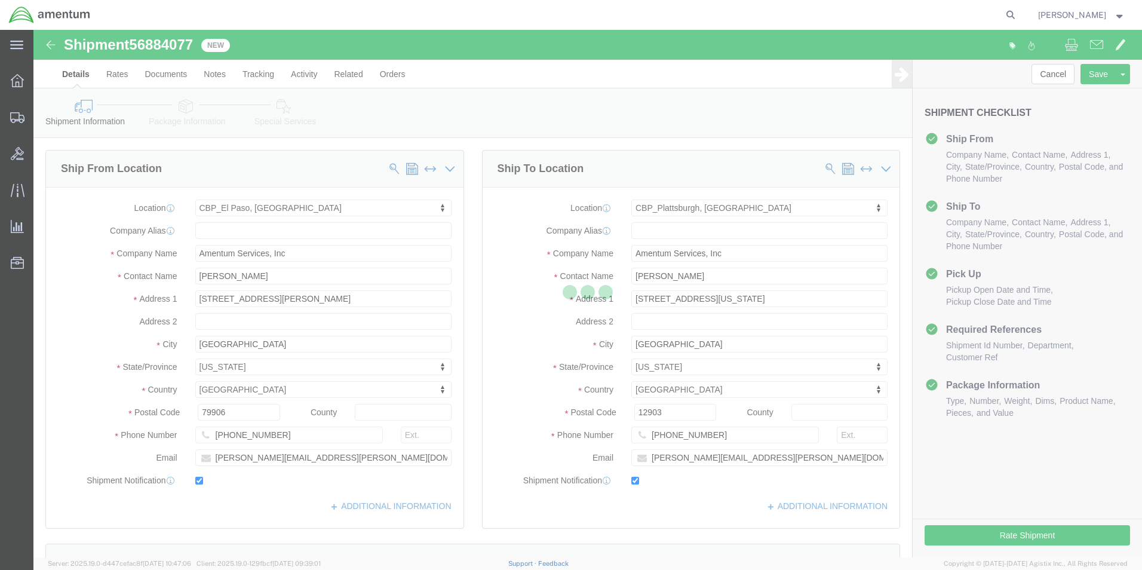
select select "49831"
select select "49927"
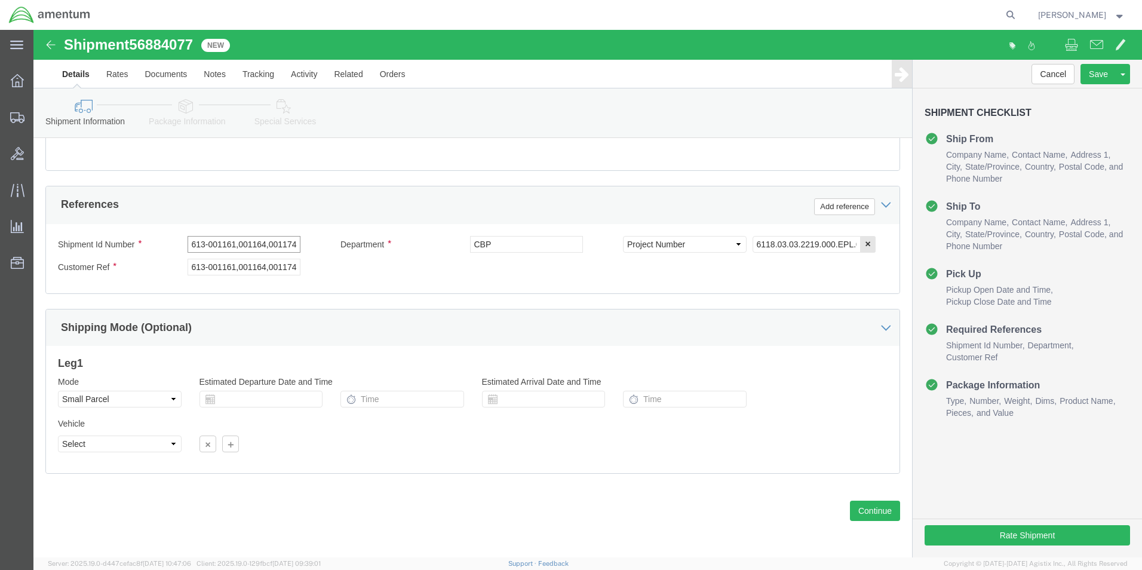
scroll to position [0, 180]
drag, startPoint x: 154, startPoint y: 216, endPoint x: 586, endPoint y: 231, distance: 432.1
click div "Shipment Id Number 613-001161,001164,001174,001176,001177,001180,001181,001184,…"
type input "613-002259"
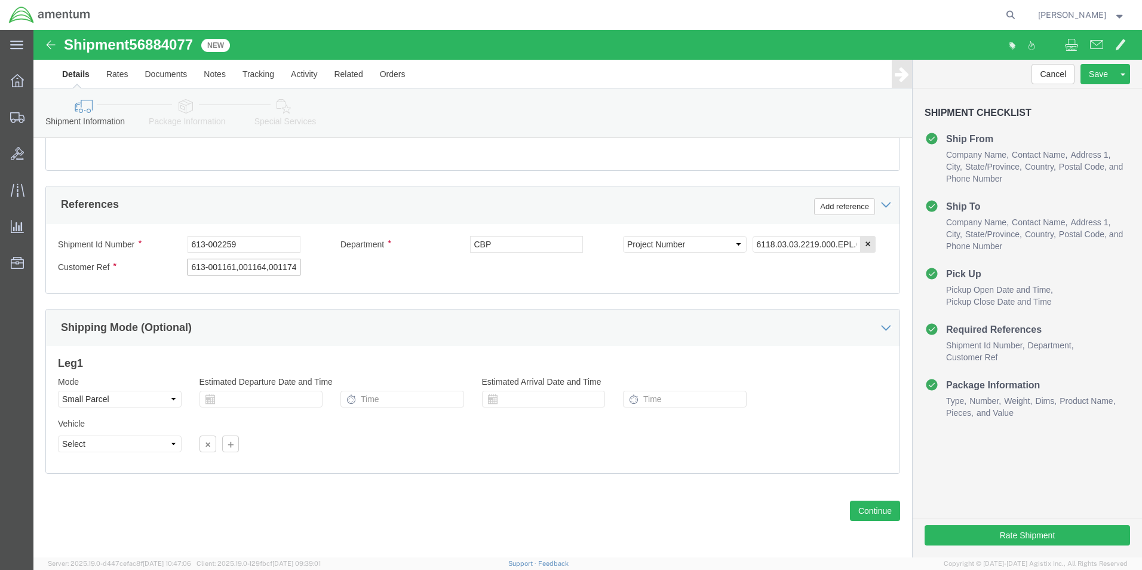
scroll to position [0, 180]
drag, startPoint x: 155, startPoint y: 235, endPoint x: 817, endPoint y: 222, distance: 662.5
click div "Shipment Id Number 613-002259 Department CBP Select Account Type Activity ID Ai…"
type input "613-002259"
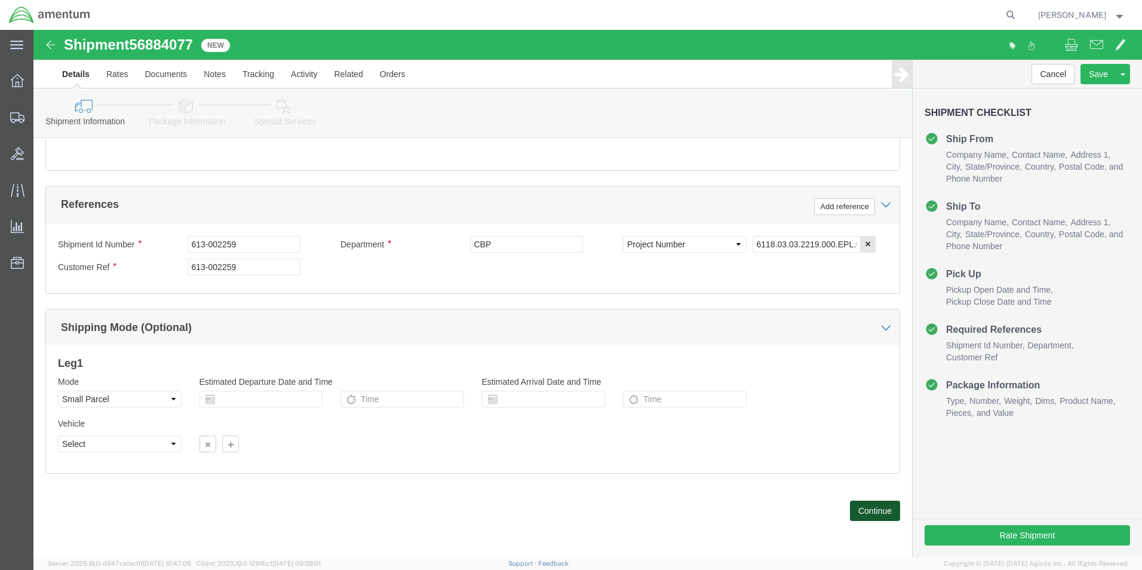
click button "Continue"
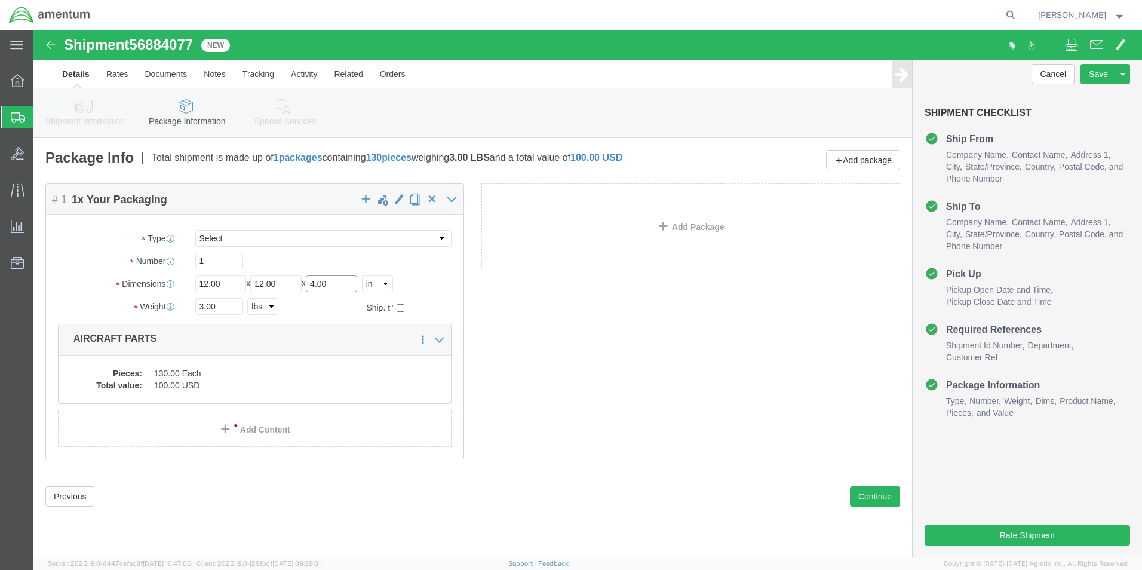
drag, startPoint x: 266, startPoint y: 251, endPoint x: 260, endPoint y: 250, distance: 6.7
click div "Length 12.00 x Width 12.00 x Height 4.00 Select cm ft in"
type input "12"
drag, startPoint x: 182, startPoint y: 278, endPoint x: 170, endPoint y: 283, distance: 13.1
click input "3.00"
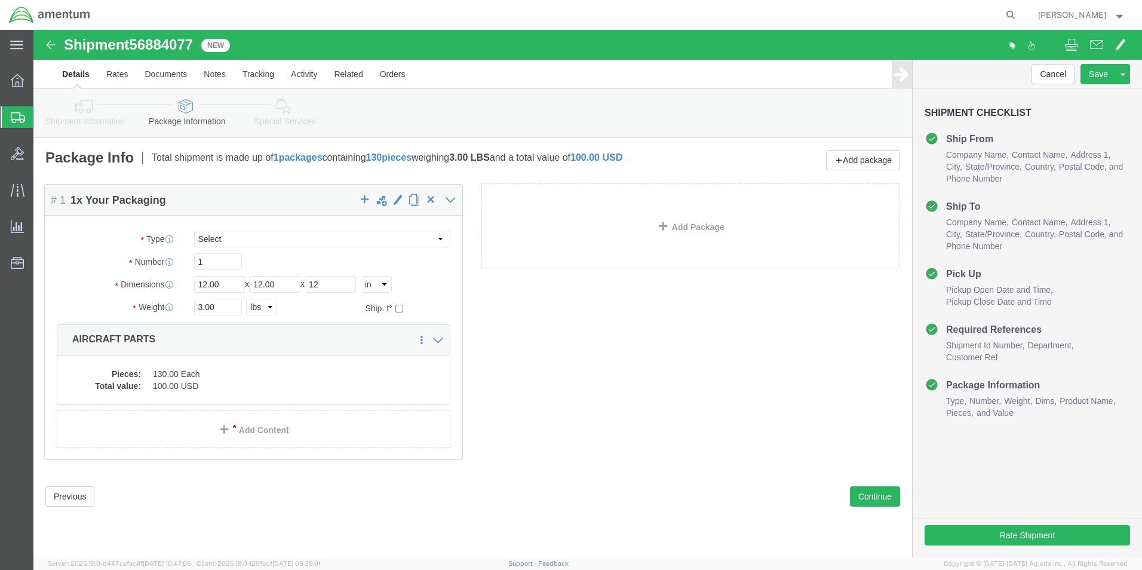
click div "Package Content # 1 1 x Your Packaging Package Type Select Bale(s) Basket(s) Bo…"
type input "3"
type input "5"
click dd "130.00 Each"
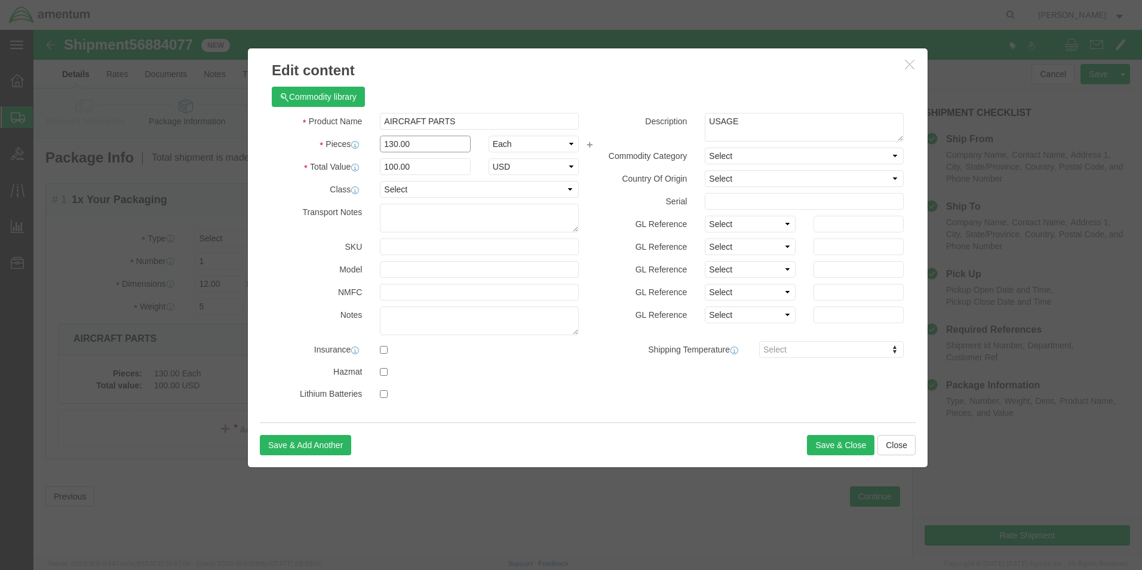
drag, startPoint x: 396, startPoint y: 113, endPoint x: 327, endPoint y: 116, distance: 68.8
click div "Pieces 130.00 Select Bag Barrels 100Board Feet Bottle Box Blister Pack Carats C…"
type input "1"
click h3 "Edit content"
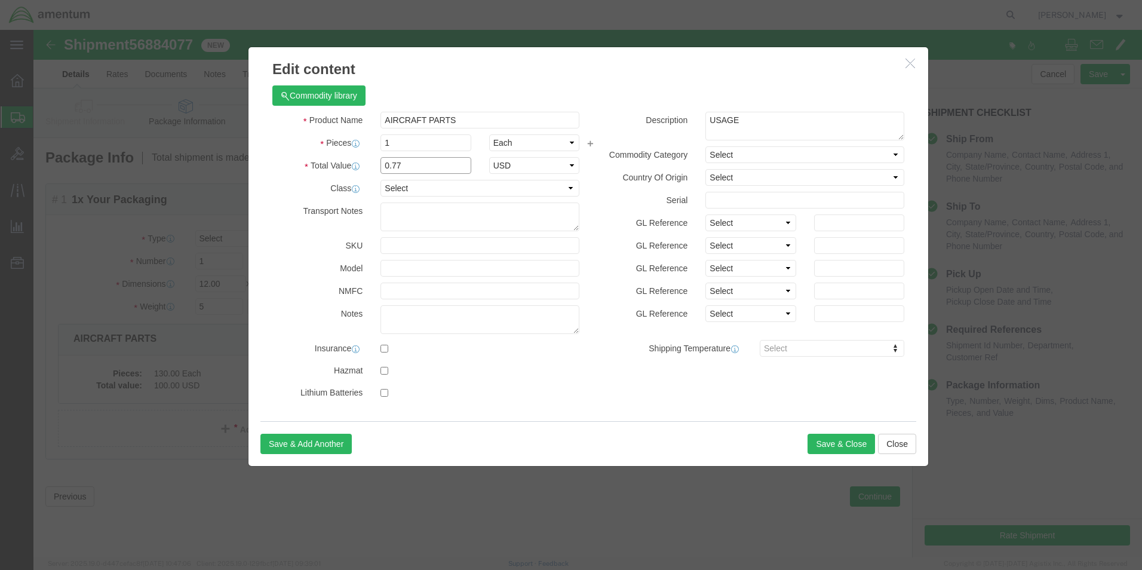
drag, startPoint x: 378, startPoint y: 138, endPoint x: 319, endPoint y: 139, distance: 59.1
click div "Total Value 0.77 Select ADP AED AFN ALL AMD AOA ARS ATS AUD AWG AZN BAM BBD BDT…"
type input "100"
click textarea "USAGE"
click button "Save & Close"
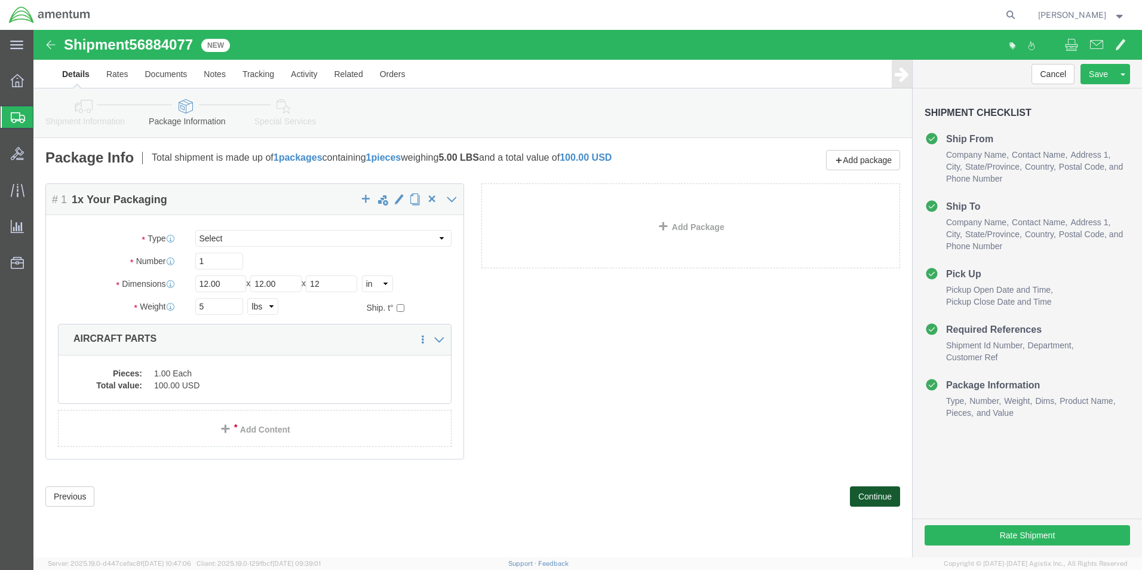
click button "Continue"
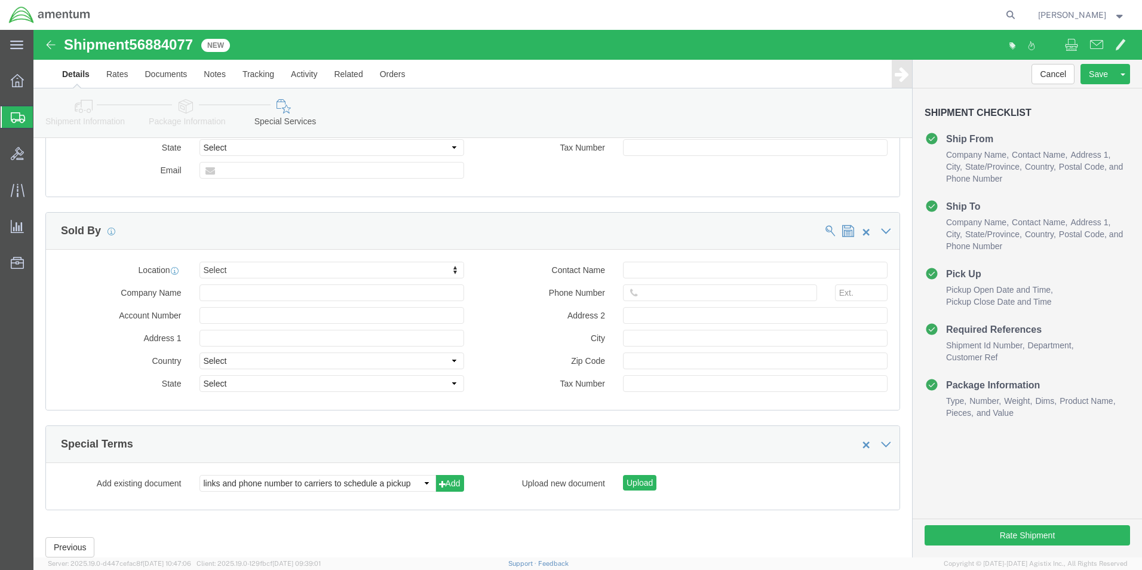
scroll to position [1075, 0]
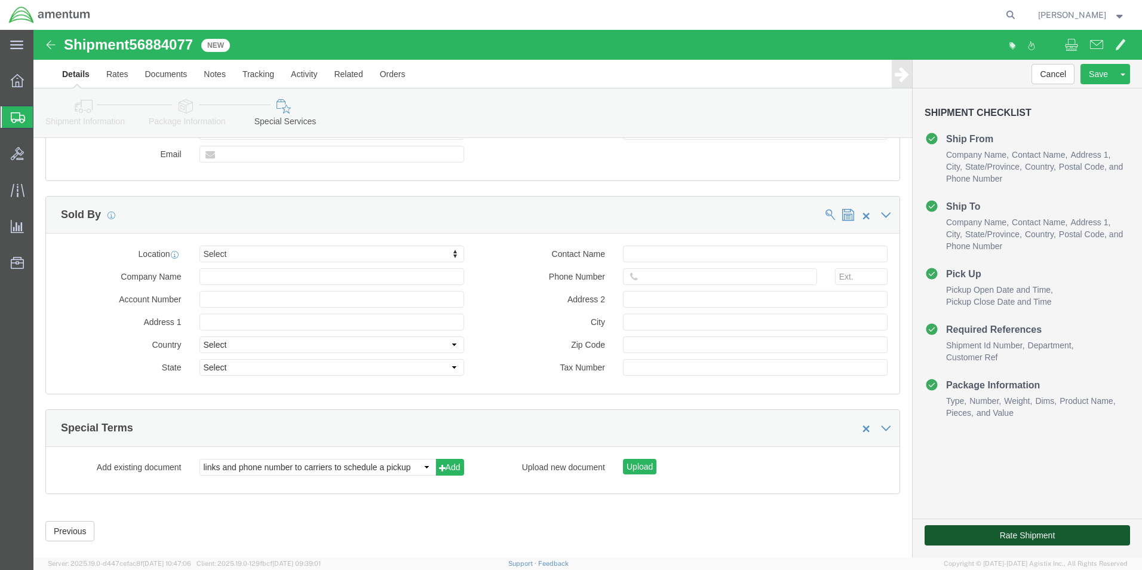
click button "Rate Shipment"
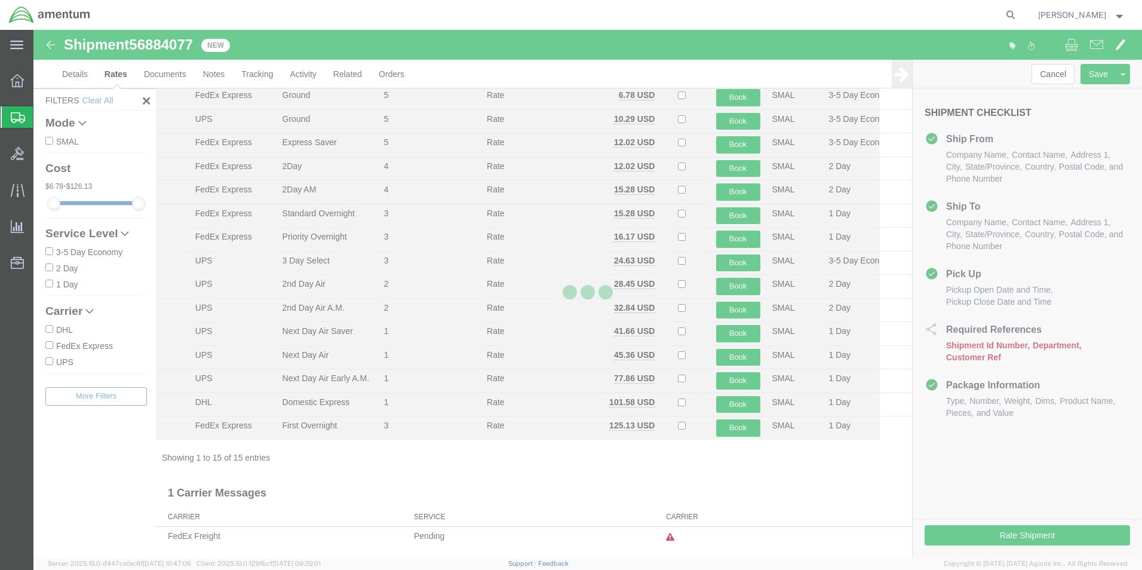
scroll to position [49, 0]
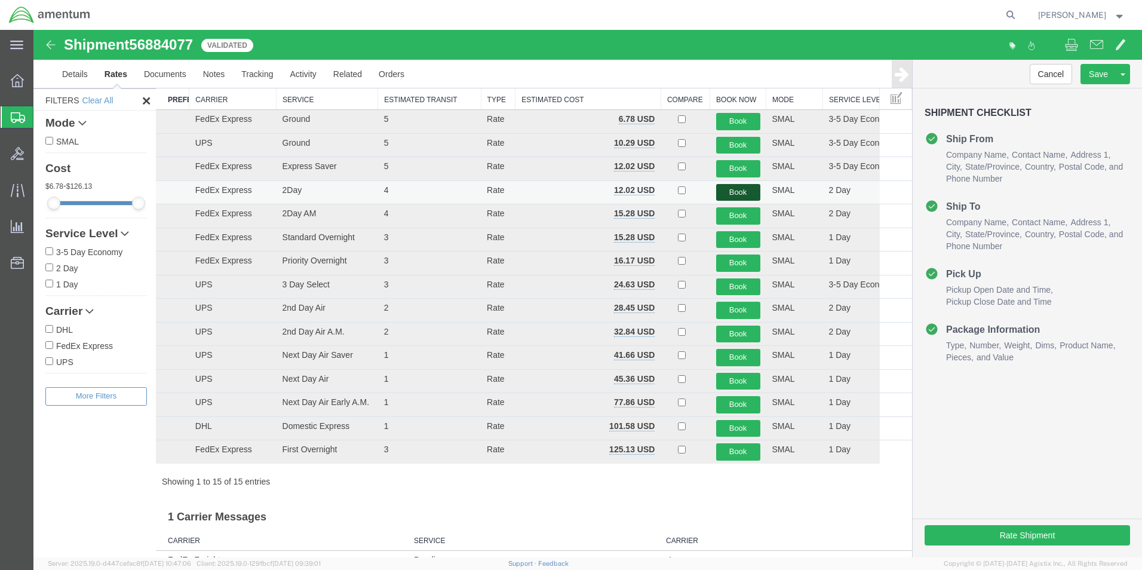
click at [732, 192] on button "Book" at bounding box center [738, 192] width 44 height 17
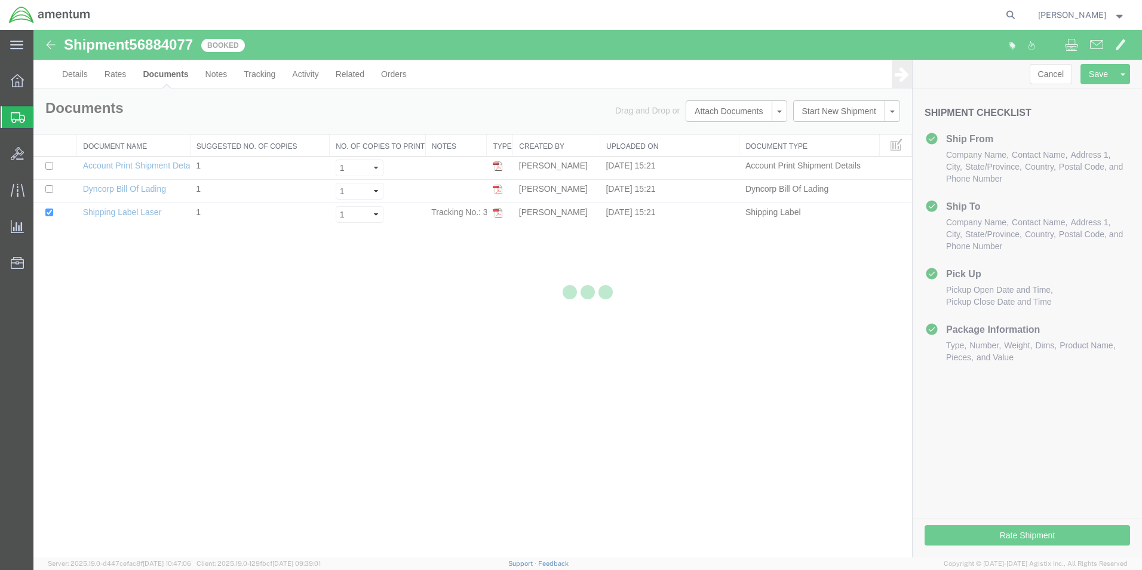
scroll to position [0, 0]
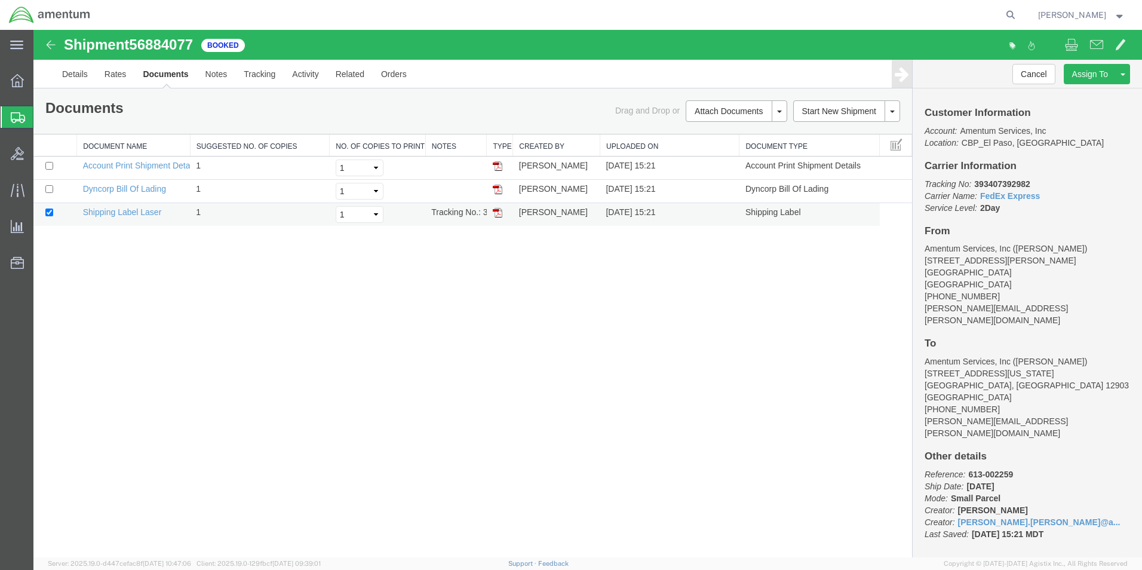
click at [470, 214] on td "Tracking No.: 393407392982" at bounding box center [456, 214] width 62 height 23
click at [493, 210] on img at bounding box center [498, 213] width 10 height 10
click at [0, 0] on span "Create from Template" at bounding box center [0, 0] width 0 height 0
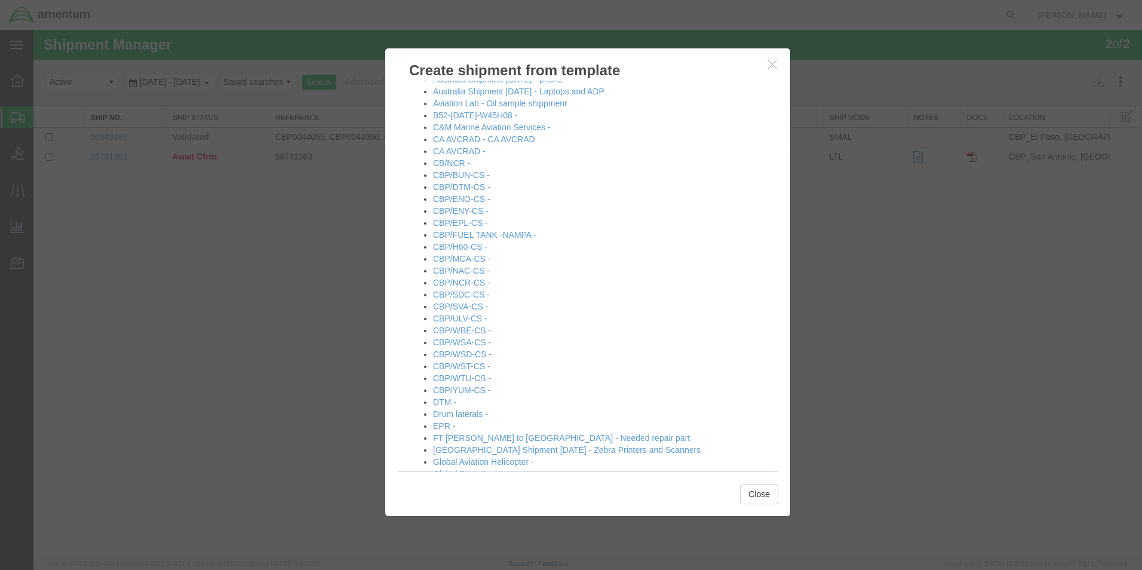
scroll to position [239, 0]
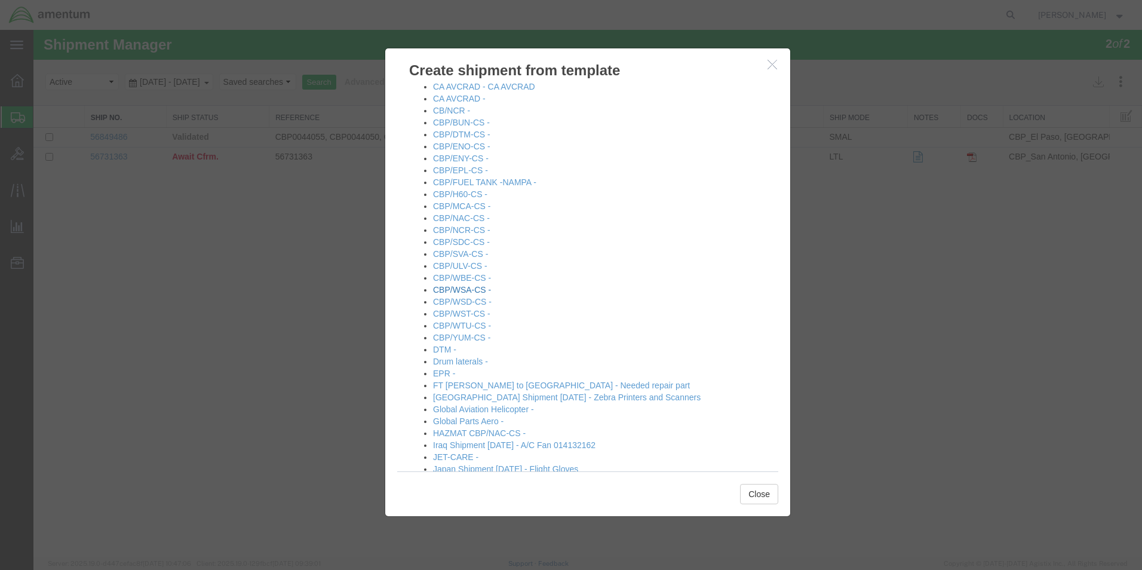
click at [454, 291] on link "CBP/WSA-CS -" at bounding box center [462, 290] width 58 height 10
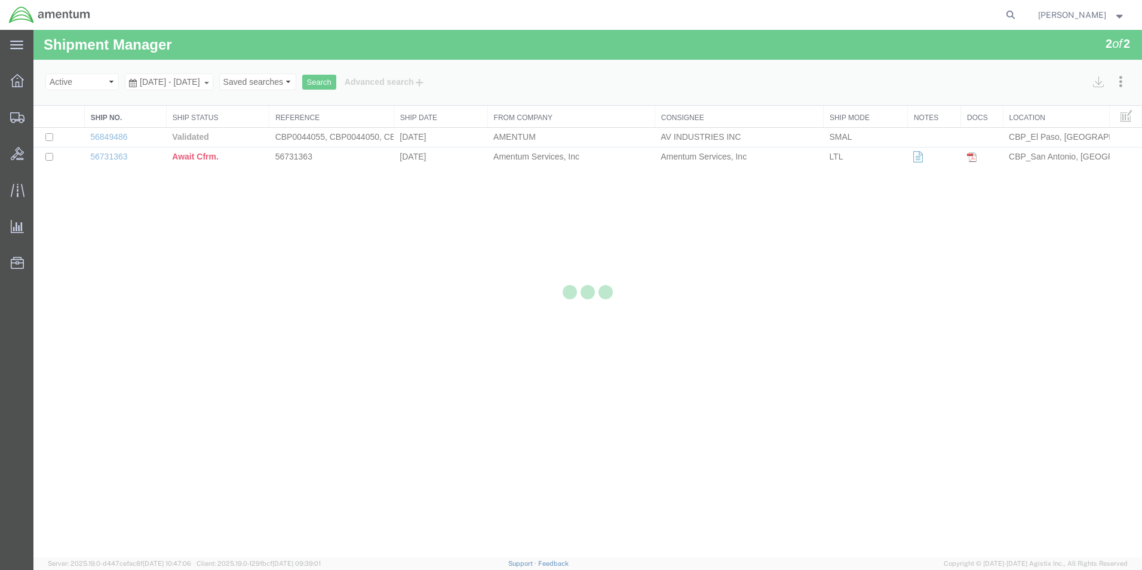
select select "49831"
select select "49914"
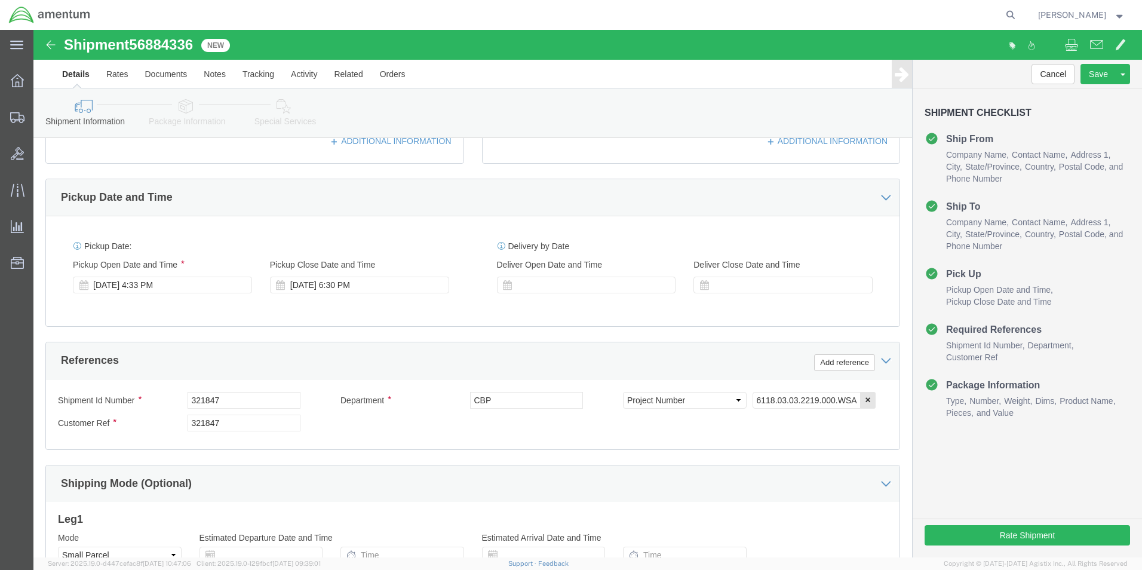
scroll to position [418, 0]
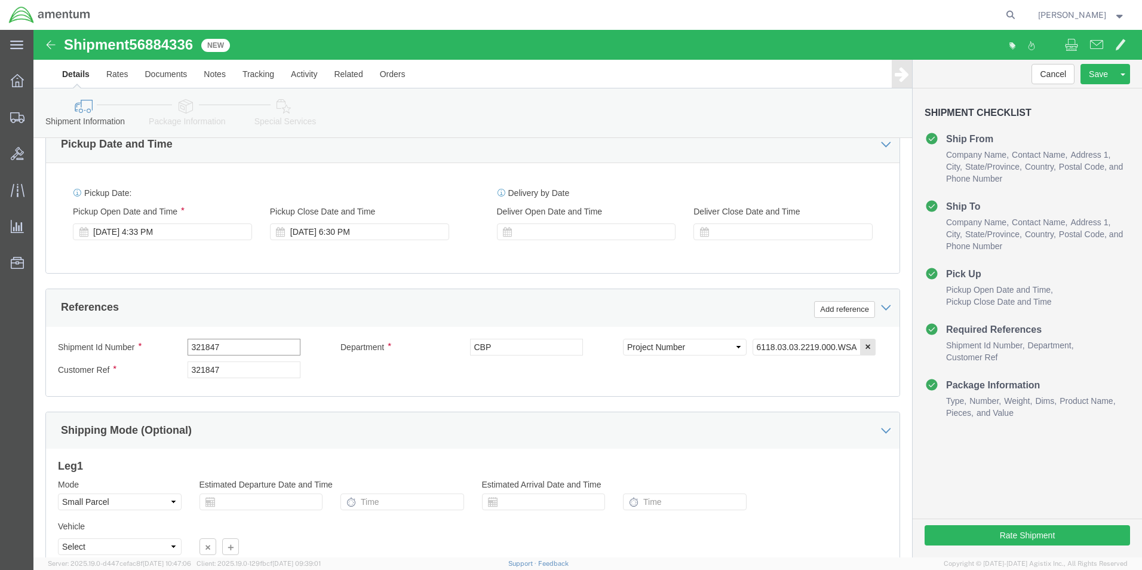
click div "Shipment Id Number 321847"
type input "530-002529"
drag, startPoint x: 218, startPoint y: 338, endPoint x: 39, endPoint y: 339, distance: 178.6
click div "Customer Ref 321847"
type input "530-002529"
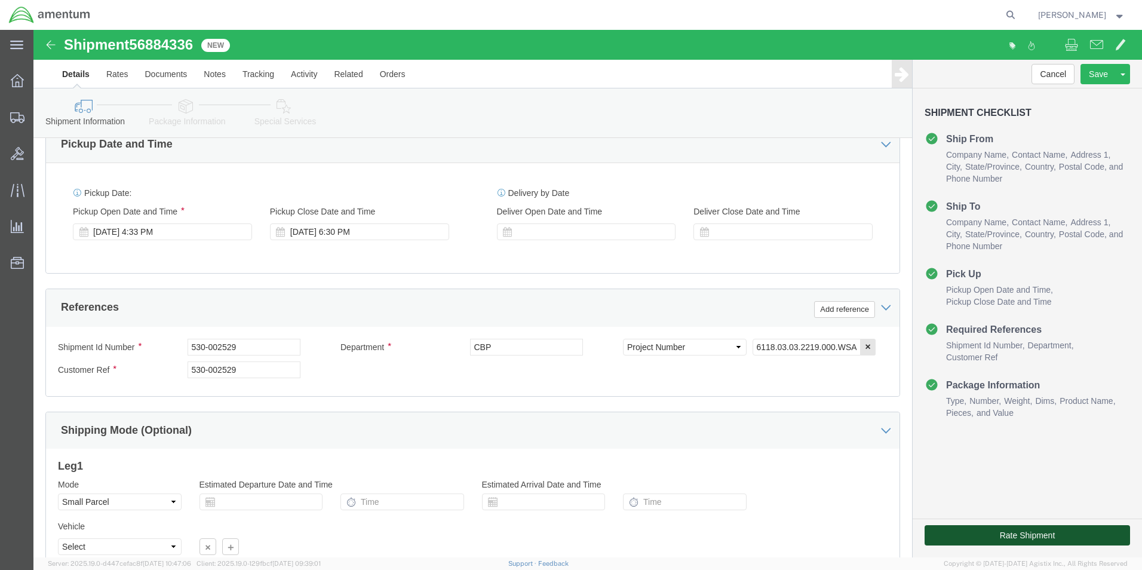
click button "Rate Shipment"
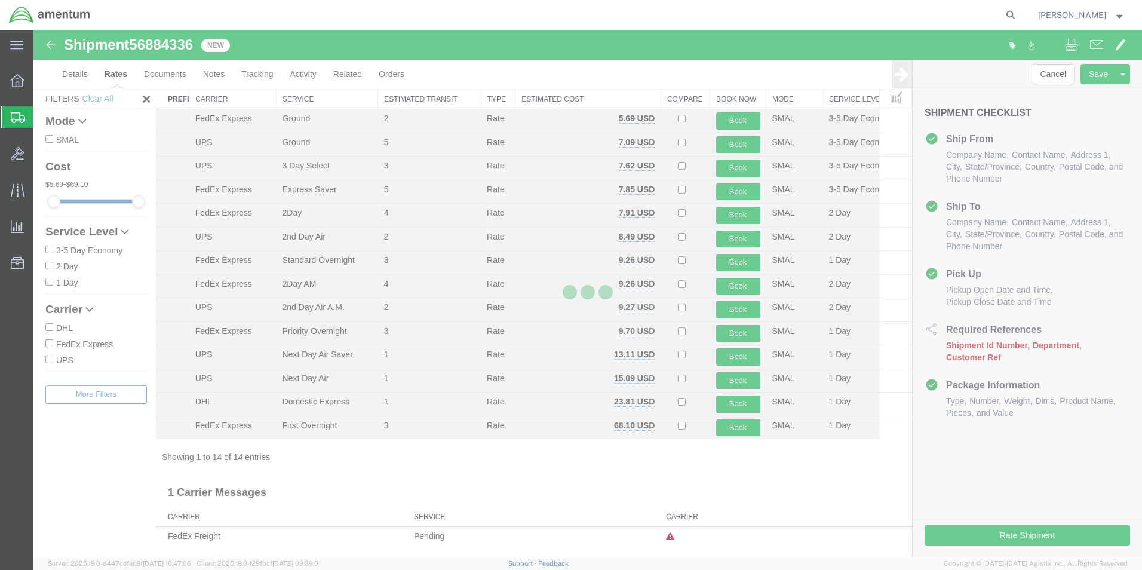
scroll to position [26, 0]
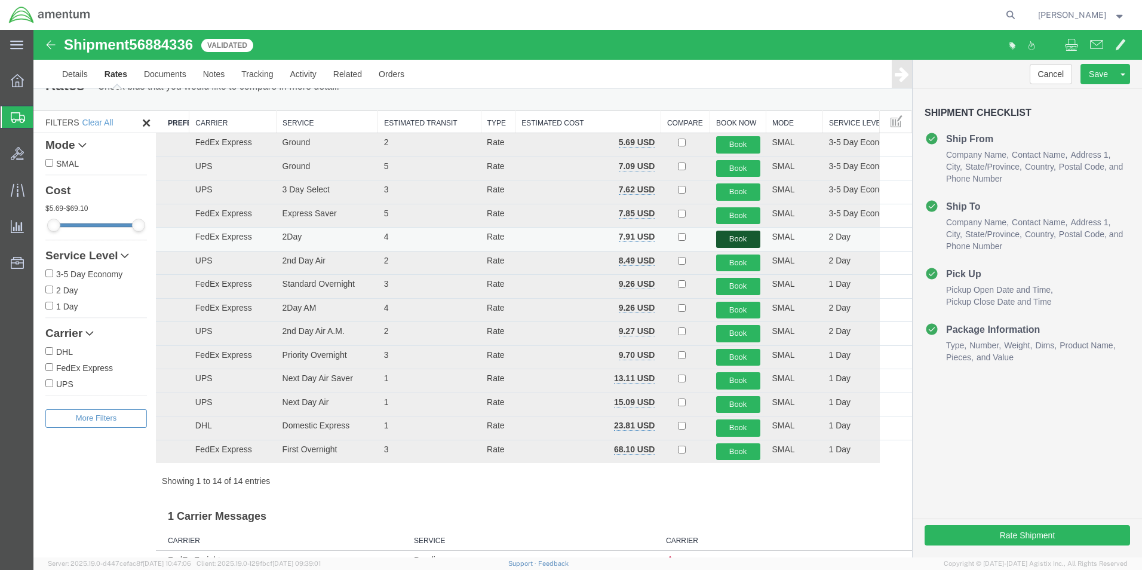
click at [719, 238] on button "Book" at bounding box center [738, 239] width 44 height 17
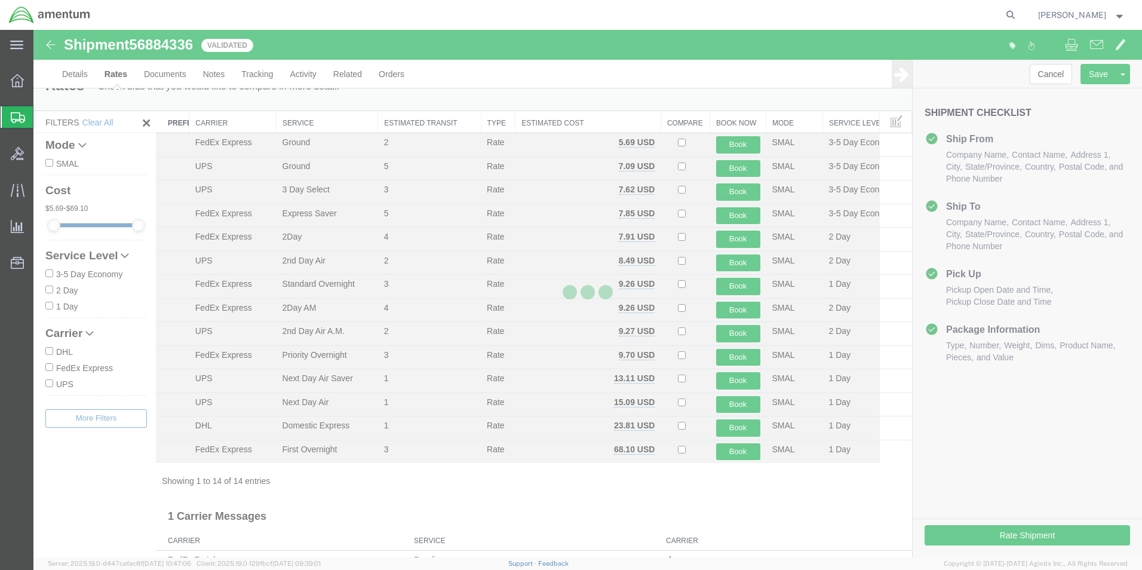
scroll to position [0, 0]
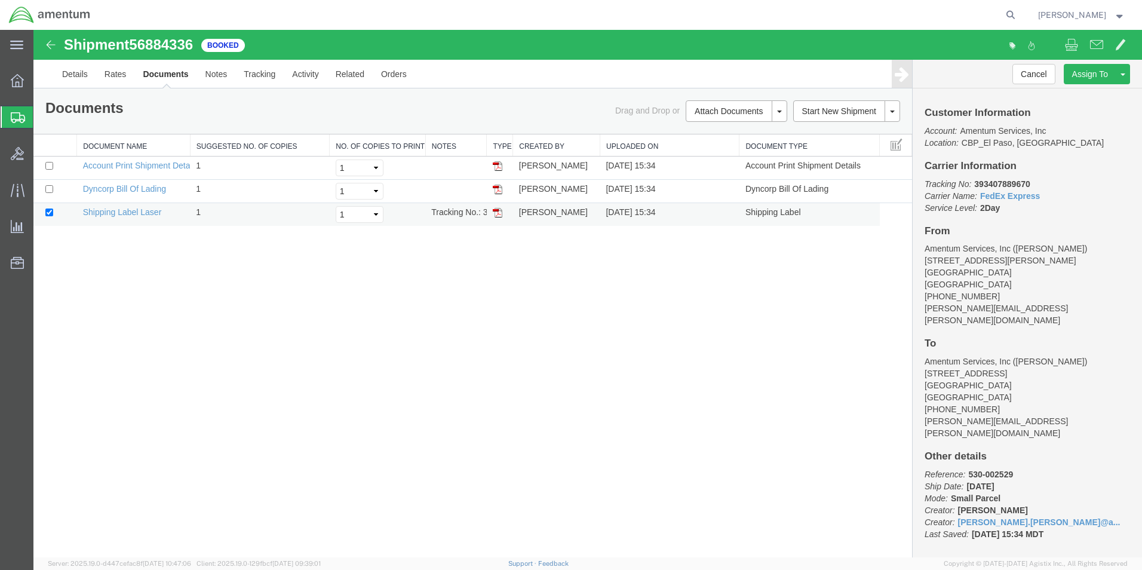
click at [496, 214] on img at bounding box center [498, 213] width 10 height 10
